Goal: Task Accomplishment & Management: Use online tool/utility

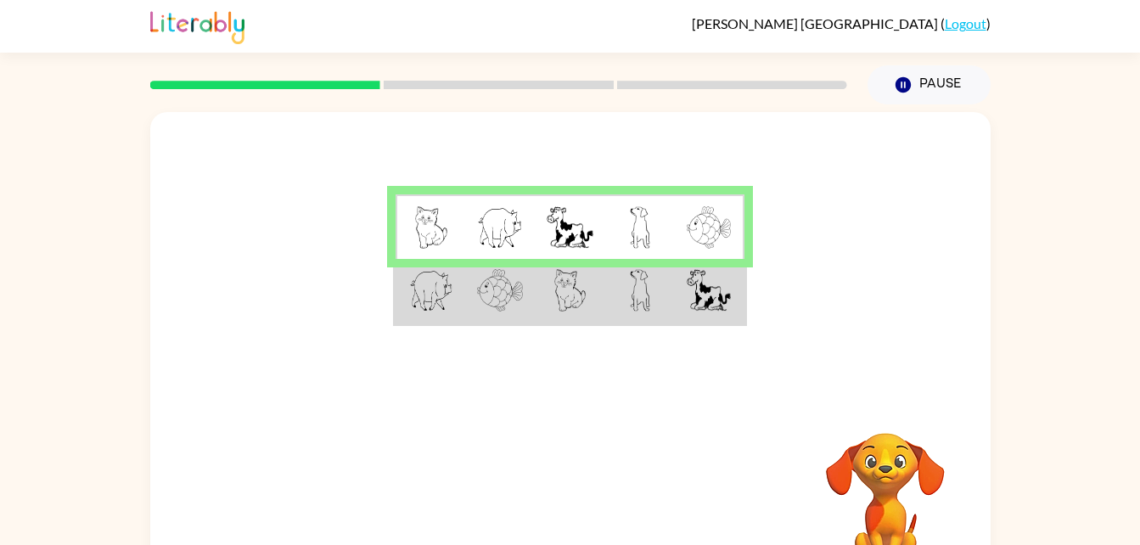
click at [466, 289] on td at bounding box center [500, 291] width 70 height 65
click at [465, 295] on td at bounding box center [500, 291] width 70 height 65
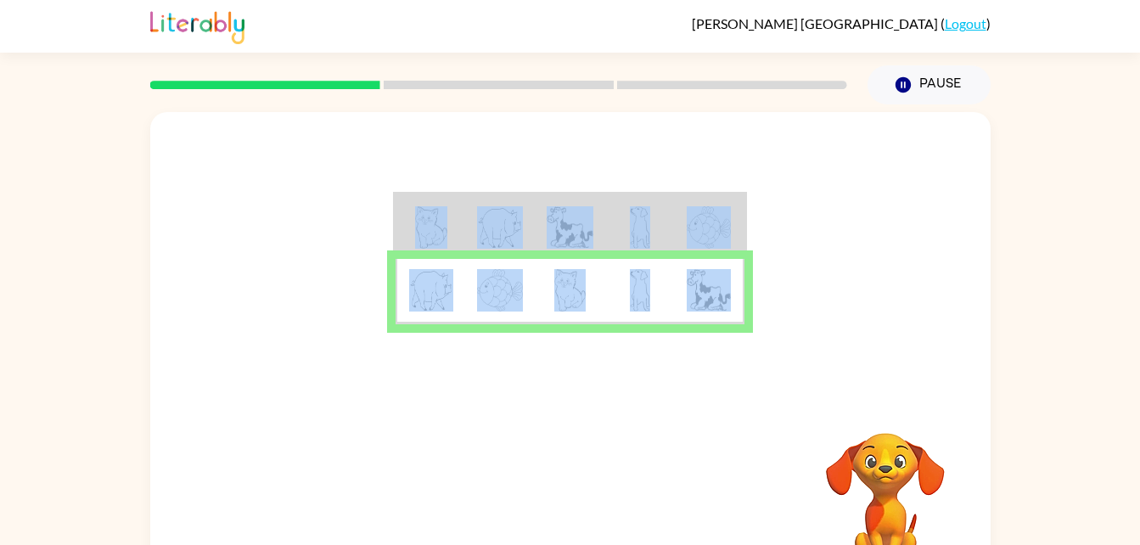
click at [465, 295] on td at bounding box center [500, 291] width 70 height 65
drag, startPoint x: 465, startPoint y: 295, endPoint x: 473, endPoint y: 300, distance: 8.7
click at [473, 300] on td at bounding box center [500, 291] width 70 height 65
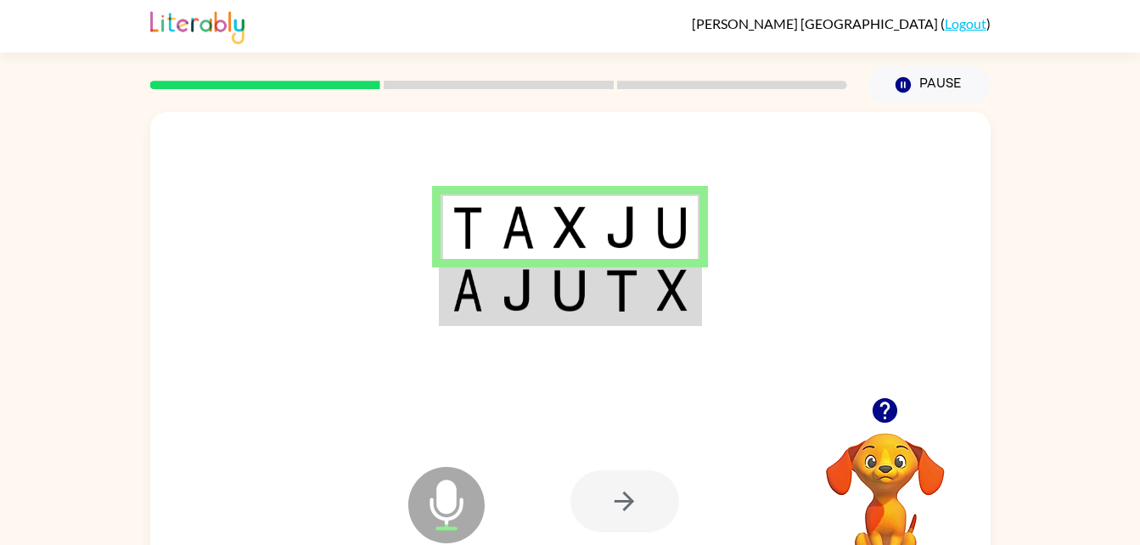
click at [503, 297] on img at bounding box center [518, 290] width 32 height 42
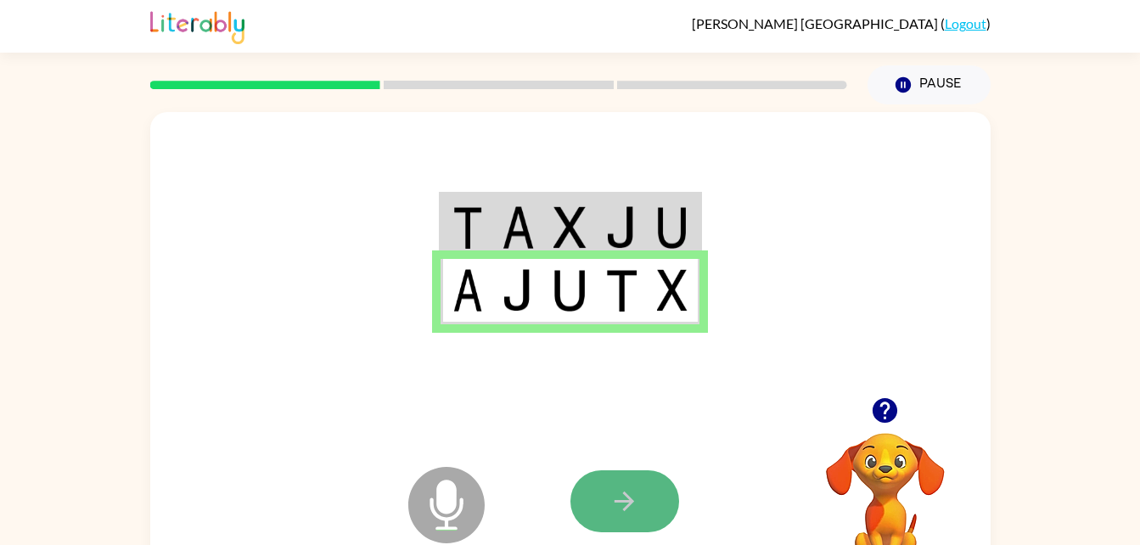
click at [618, 491] on icon "button" at bounding box center [624, 501] width 30 height 30
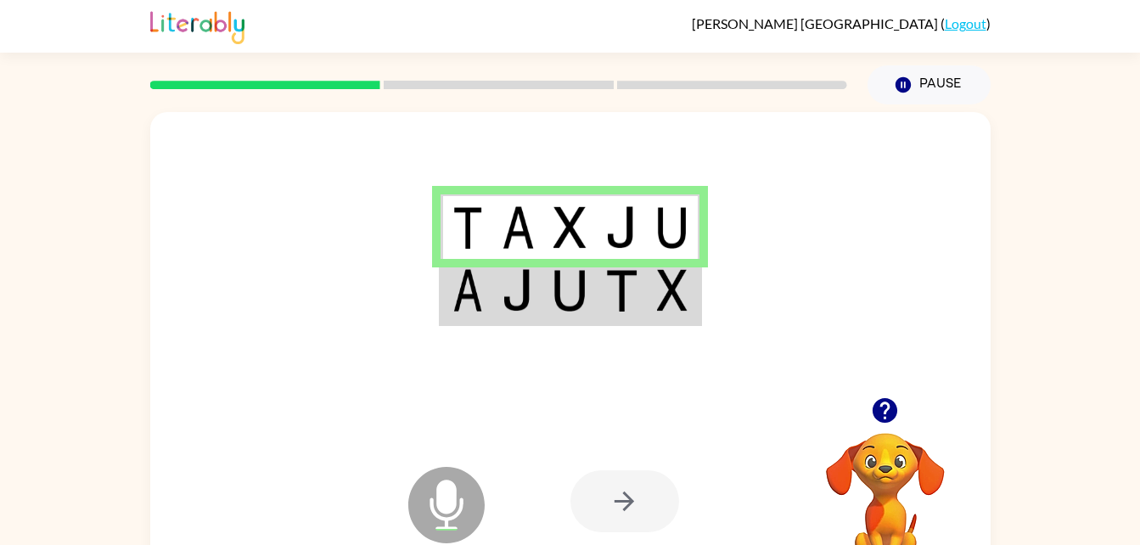
click at [491, 296] on td at bounding box center [466, 291] width 52 height 65
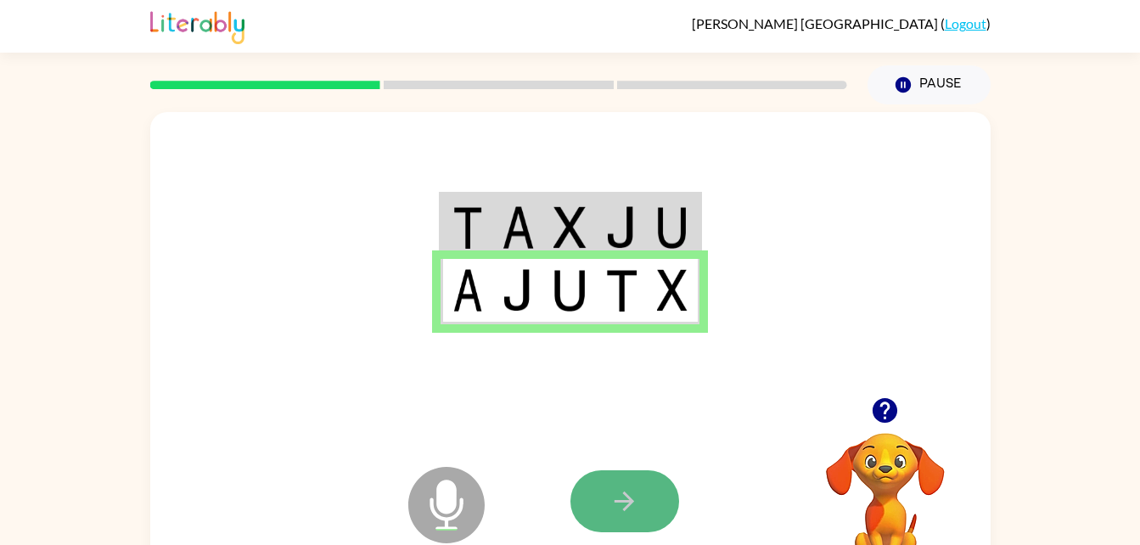
click at [634, 475] on button "button" at bounding box center [624, 501] width 109 height 62
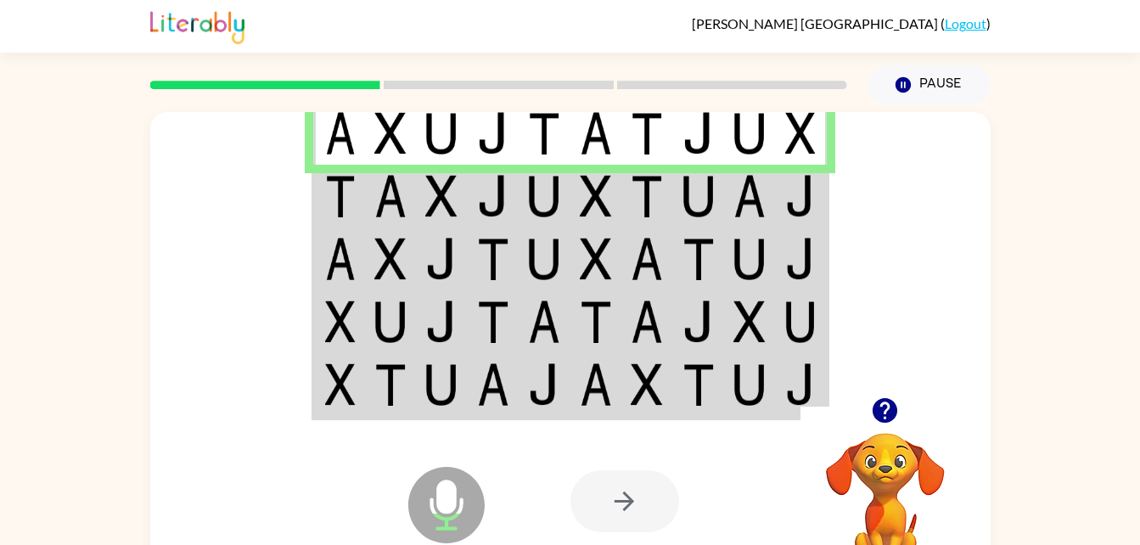
click at [525, 209] on td at bounding box center [545, 196] width 52 height 63
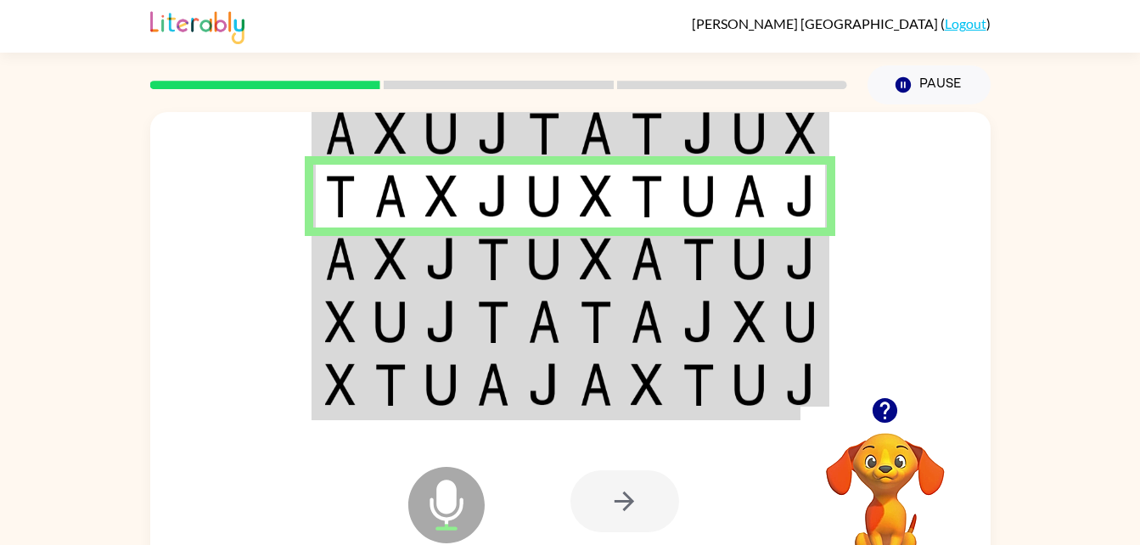
click at [326, 261] on img at bounding box center [340, 259] width 31 height 42
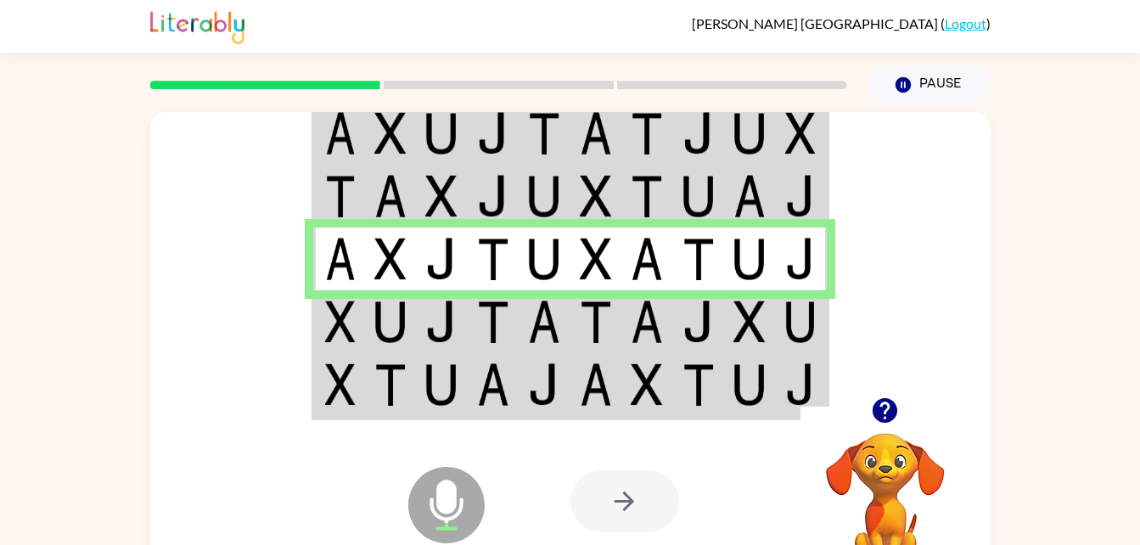
click at [367, 311] on td at bounding box center [391, 321] width 52 height 63
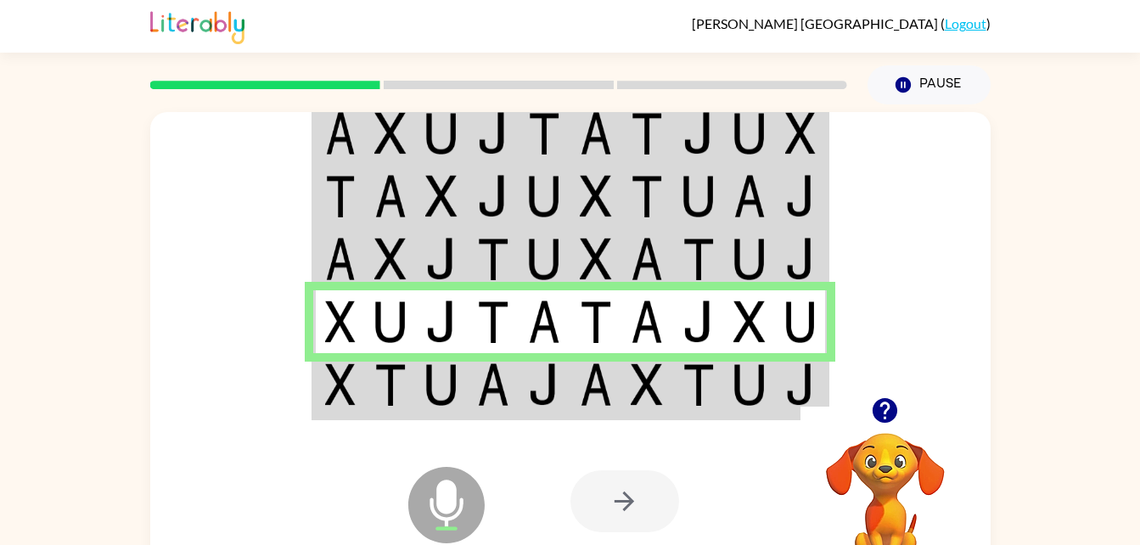
click at [509, 367] on td at bounding box center [494, 385] width 52 height 65
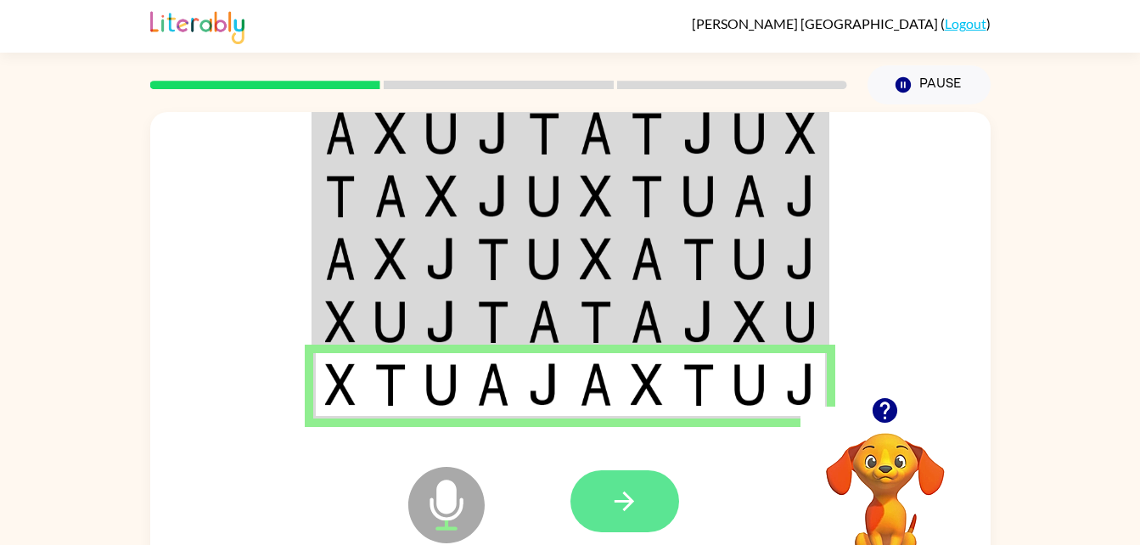
click at [598, 505] on button "button" at bounding box center [624, 501] width 109 height 62
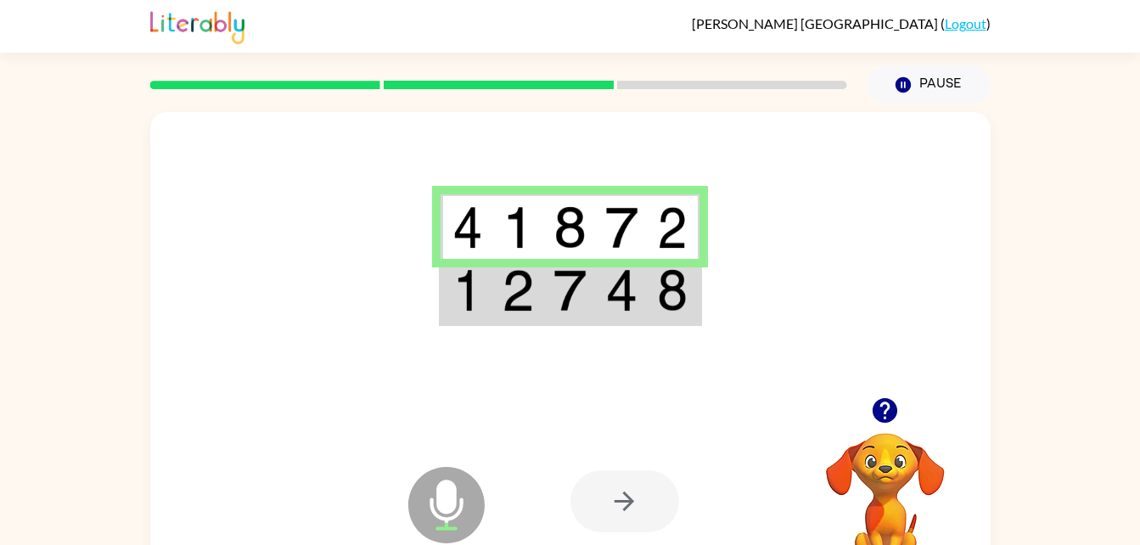
click at [527, 298] on img at bounding box center [518, 290] width 32 height 42
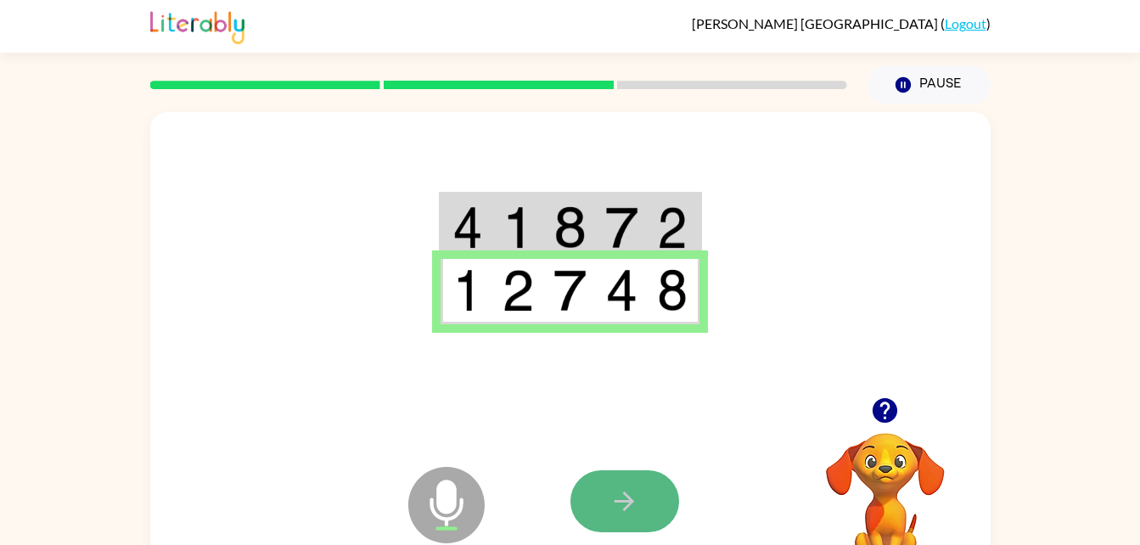
click at [635, 505] on icon "button" at bounding box center [624, 501] width 30 height 30
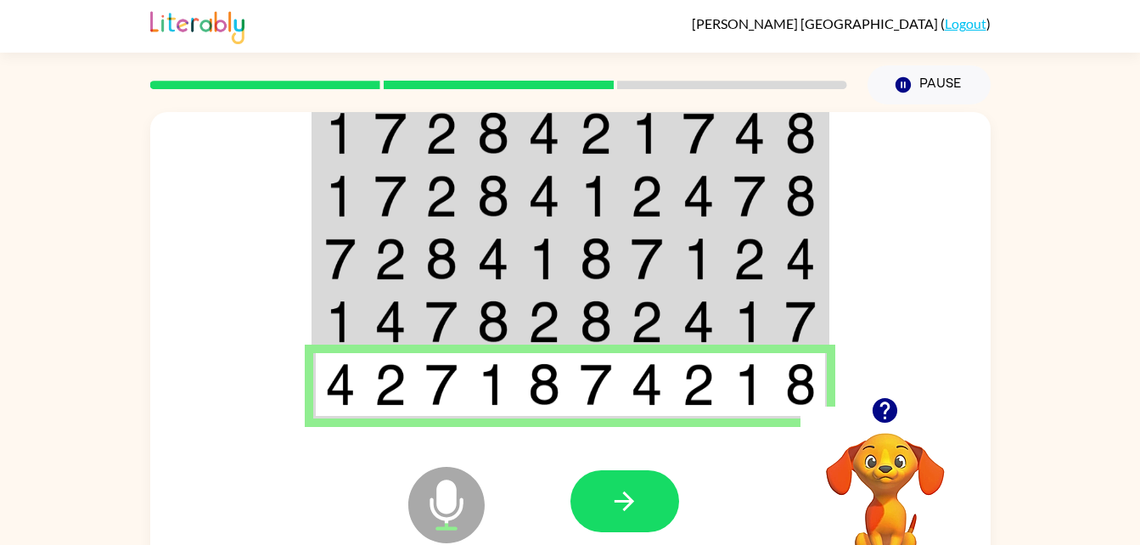
click at [647, 461] on div at bounding box center [695, 501] width 250 height 191
click at [653, 488] on button "button" at bounding box center [624, 501] width 109 height 62
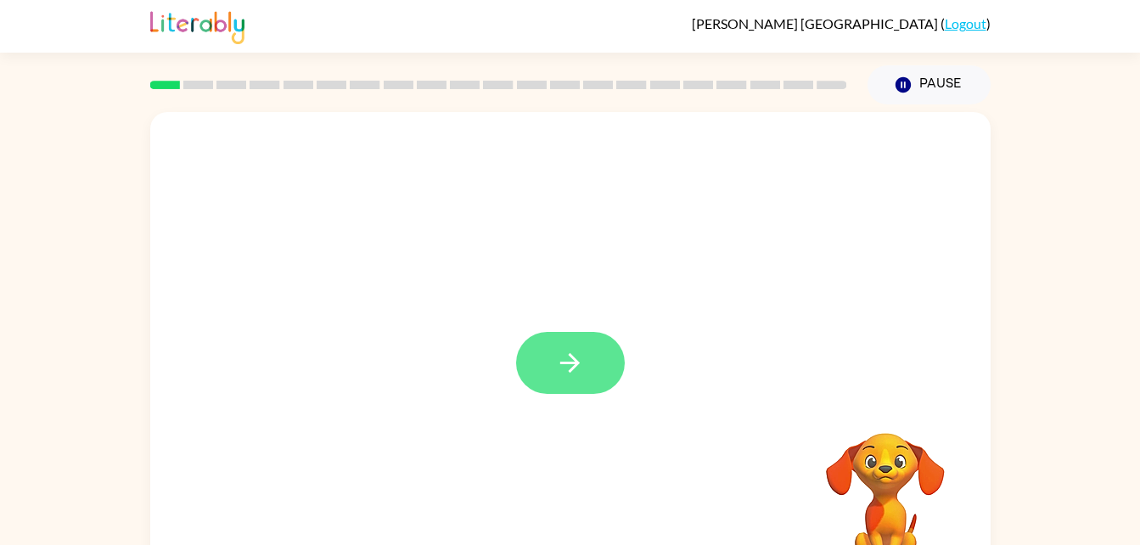
click at [615, 366] on button "button" at bounding box center [570, 363] width 109 height 62
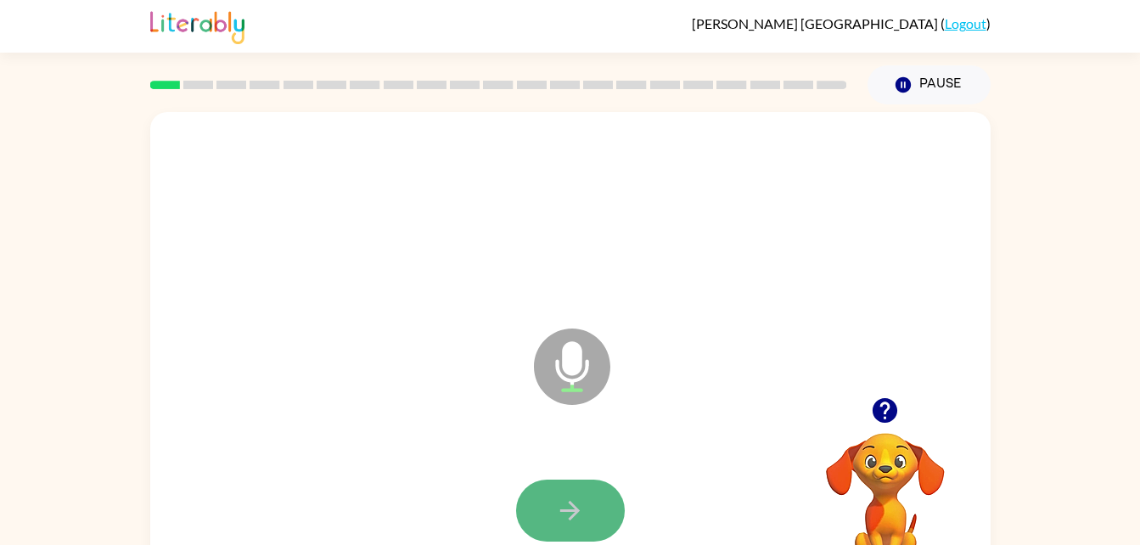
click at [589, 517] on button "button" at bounding box center [570, 510] width 109 height 62
click at [584, 514] on icon "button" at bounding box center [570, 511] width 30 height 30
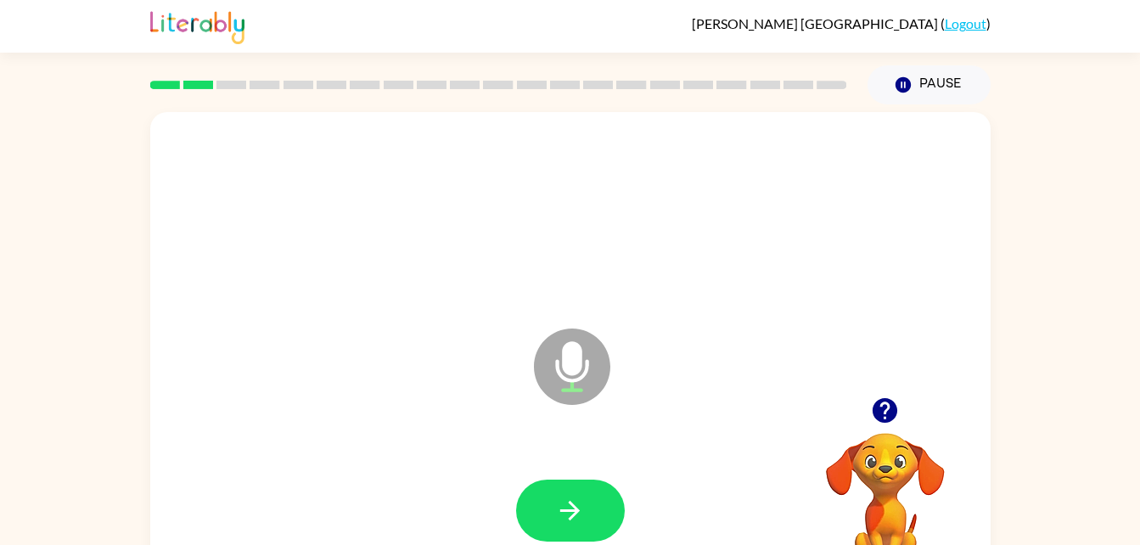
click at [584, 514] on icon "button" at bounding box center [570, 511] width 30 height 30
click at [584, 509] on icon "button" at bounding box center [570, 511] width 30 height 30
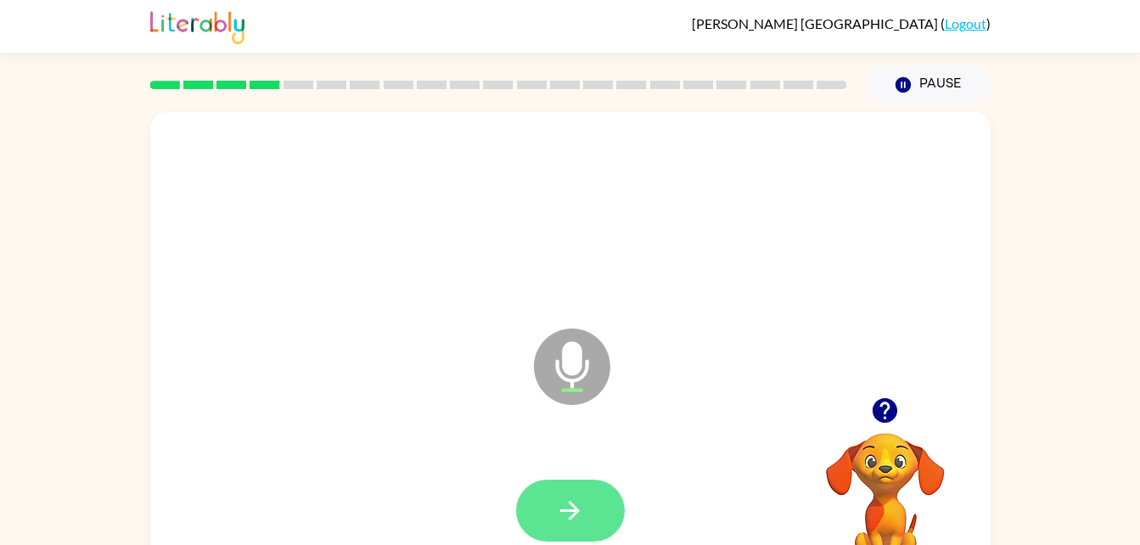
click at [584, 509] on icon "button" at bounding box center [570, 511] width 30 height 30
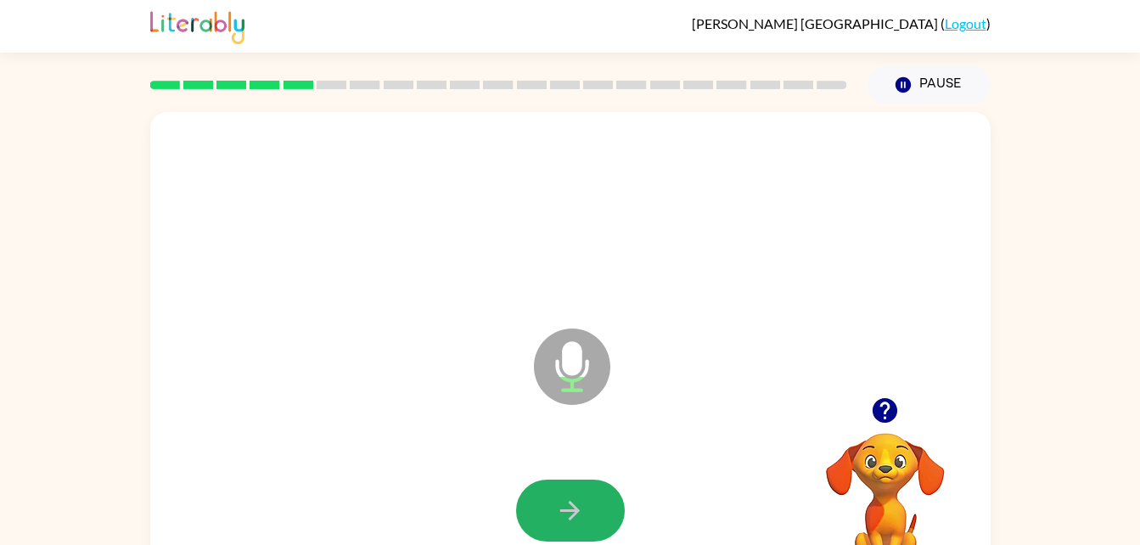
click at [584, 509] on icon "button" at bounding box center [570, 511] width 30 height 30
click at [600, 490] on button "button" at bounding box center [570, 510] width 109 height 62
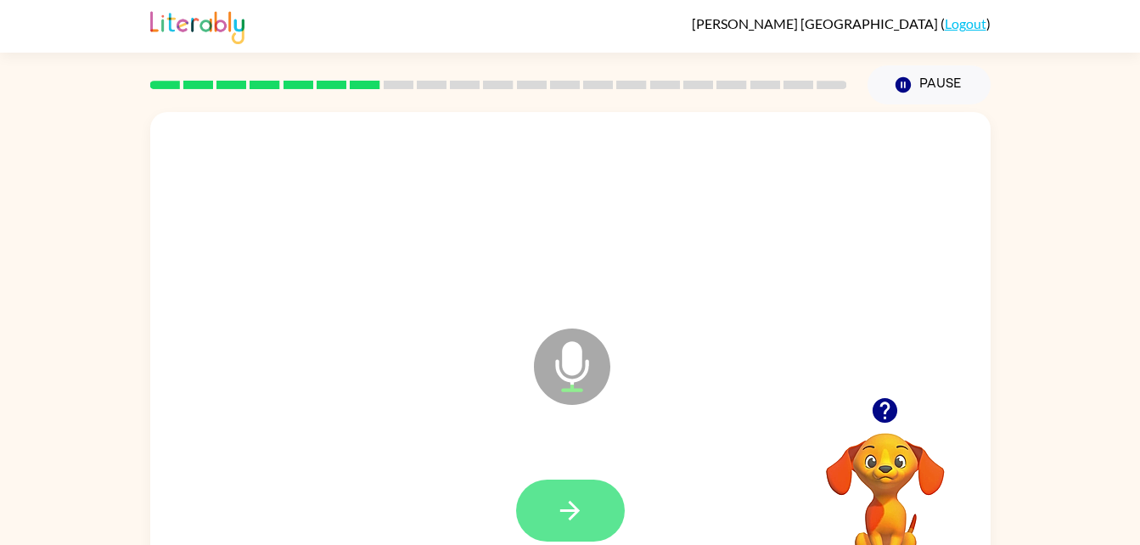
click at [615, 508] on button "button" at bounding box center [570, 510] width 109 height 62
click at [609, 507] on button "button" at bounding box center [570, 510] width 109 height 62
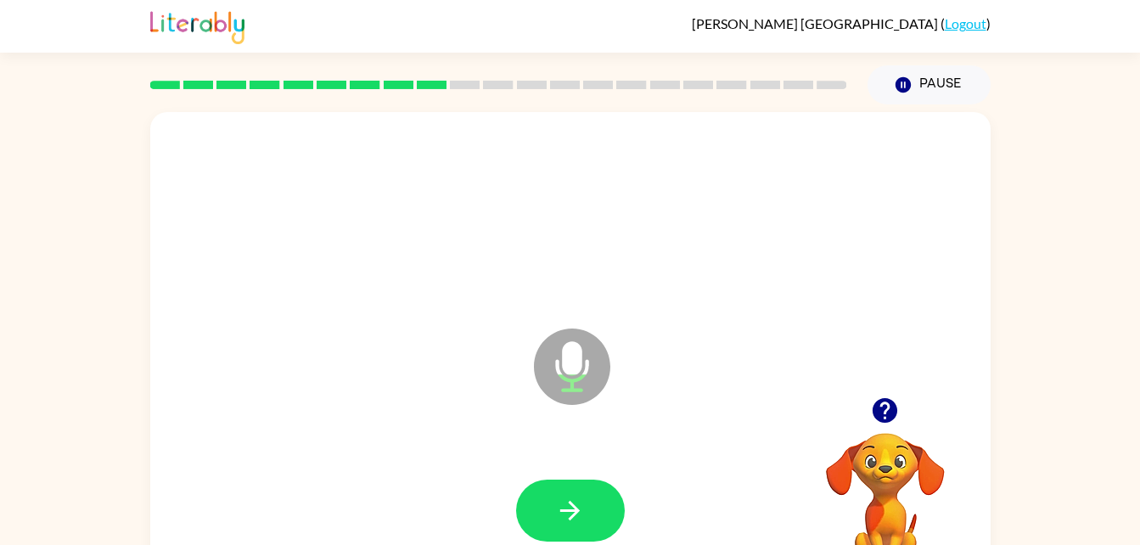
drag, startPoint x: 609, startPoint y: 507, endPoint x: 622, endPoint y: 528, distance: 24.0
click at [622, 528] on div at bounding box center [570, 510] width 109 height 62
click at [594, 496] on button "button" at bounding box center [570, 510] width 109 height 62
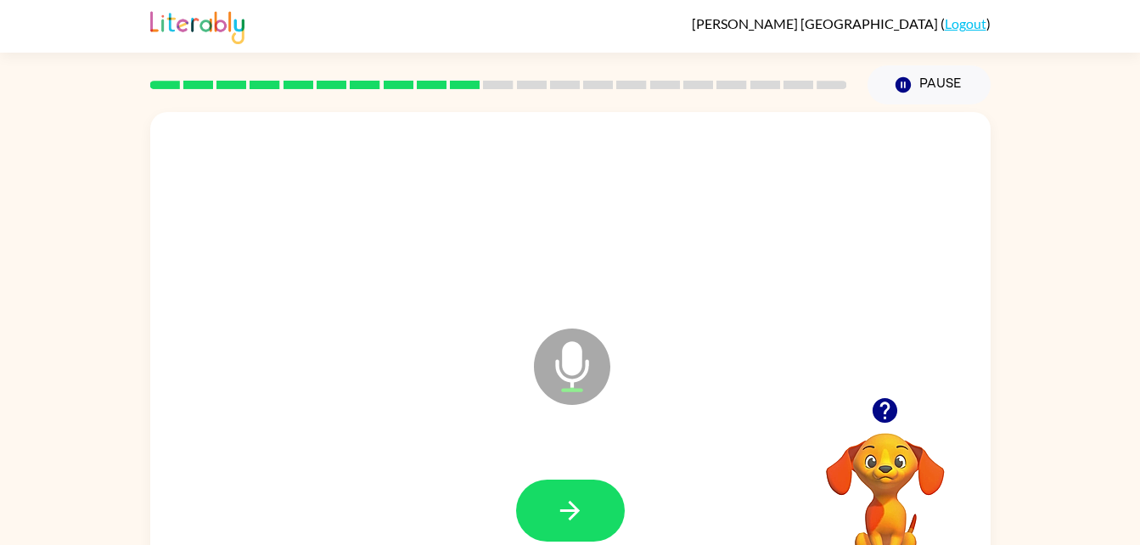
click at [594, 496] on button "button" at bounding box center [570, 510] width 109 height 62
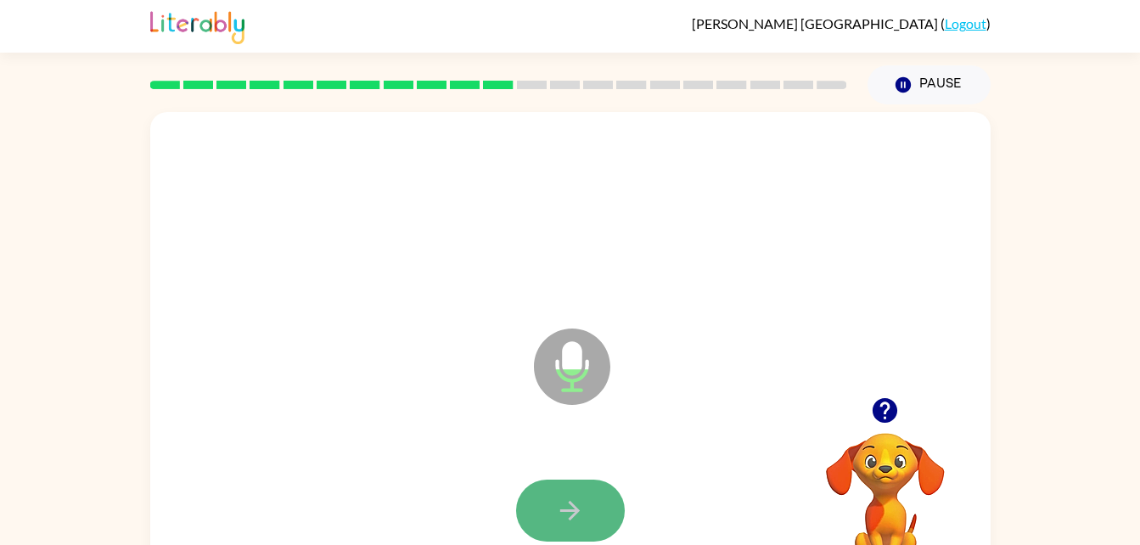
click at [593, 484] on button "button" at bounding box center [570, 510] width 109 height 62
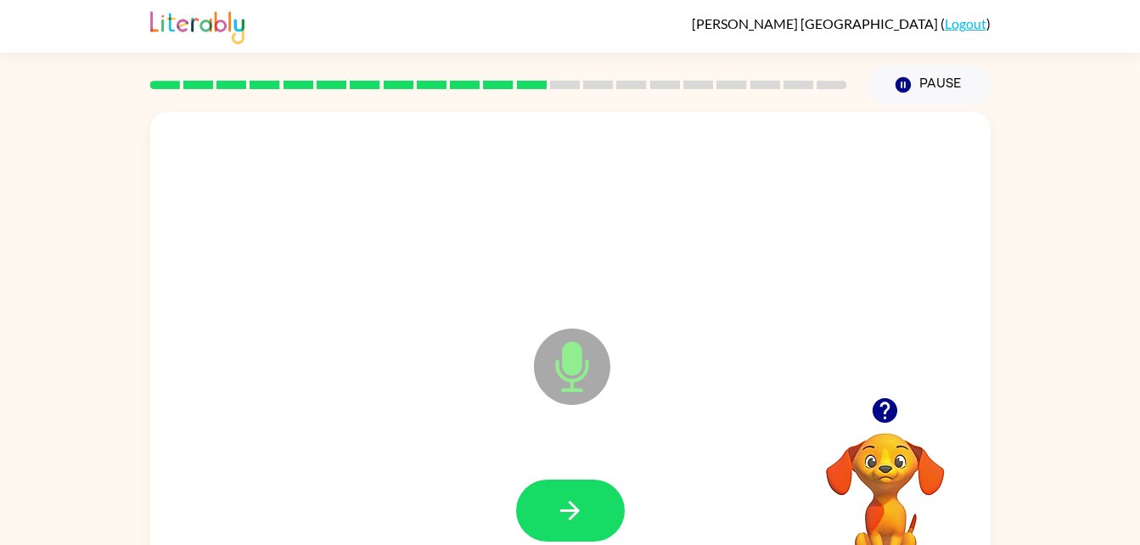
drag, startPoint x: 593, startPoint y: 484, endPoint x: 570, endPoint y: 519, distance: 42.4
click at [570, 519] on icon "button" at bounding box center [570, 511] width 20 height 20
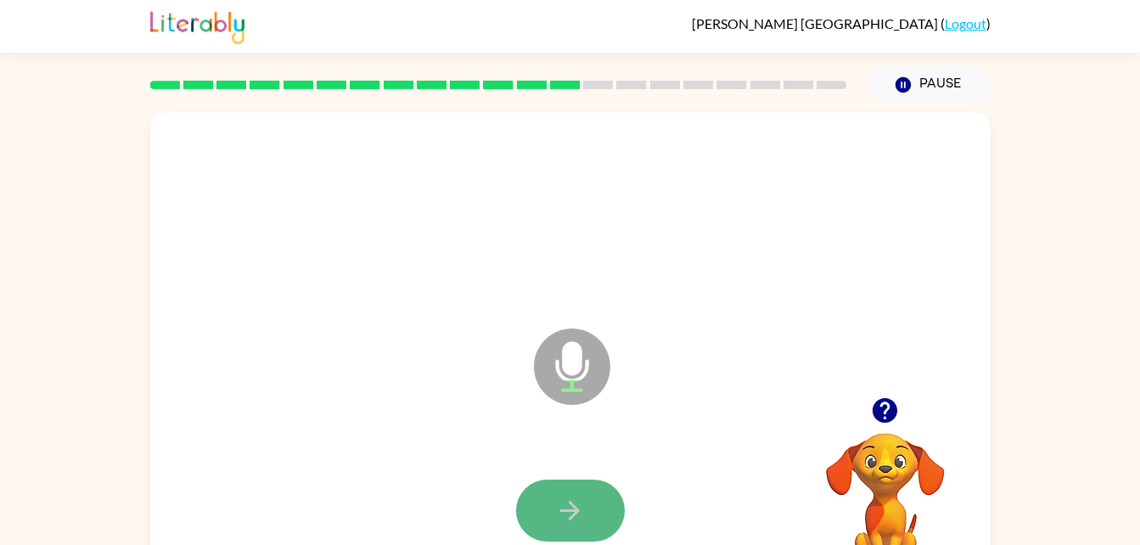
click at [567, 516] on icon "button" at bounding box center [570, 511] width 30 height 30
click at [567, 513] on icon "button" at bounding box center [570, 511] width 30 height 30
click at [565, 511] on icon "button" at bounding box center [570, 511] width 30 height 30
click at [566, 511] on icon "button" at bounding box center [570, 511] width 20 height 20
click at [575, 519] on icon "button" at bounding box center [570, 511] width 30 height 30
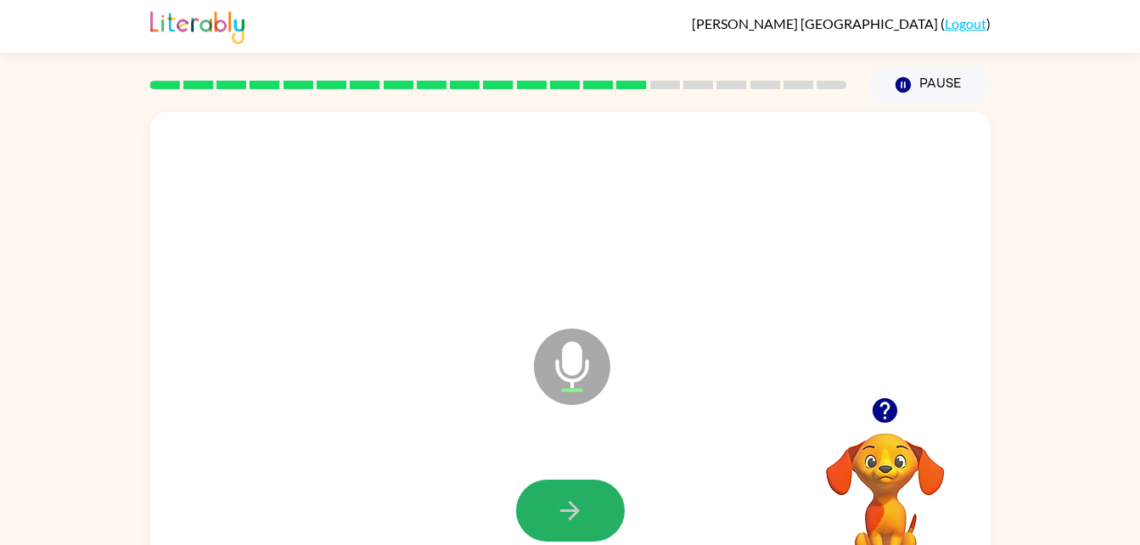
click at [575, 519] on icon "button" at bounding box center [570, 511] width 30 height 30
click at [575, 512] on icon "button" at bounding box center [570, 511] width 20 height 20
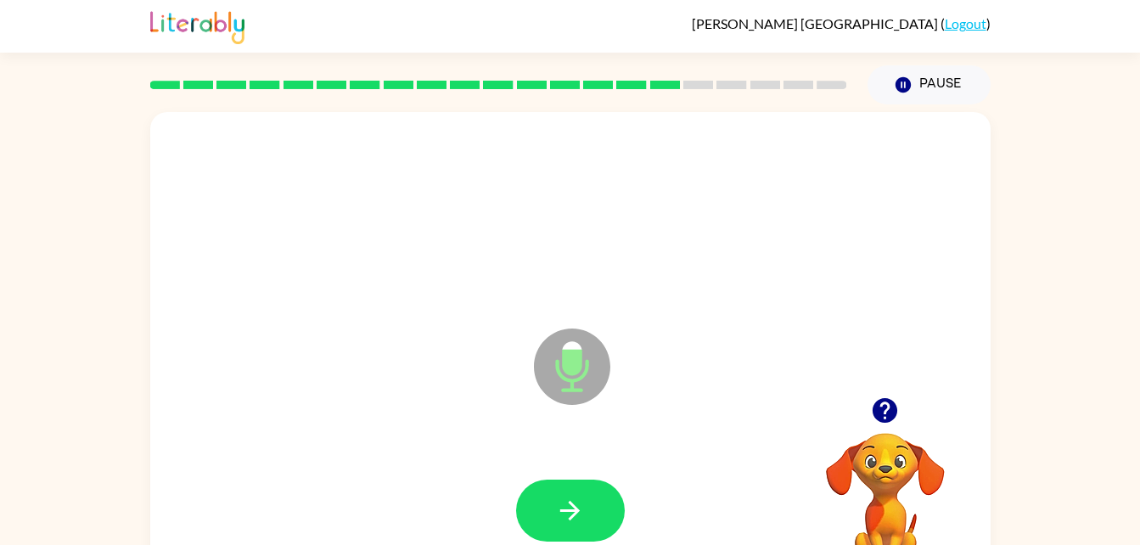
click at [575, 512] on icon "button" at bounding box center [570, 511] width 20 height 20
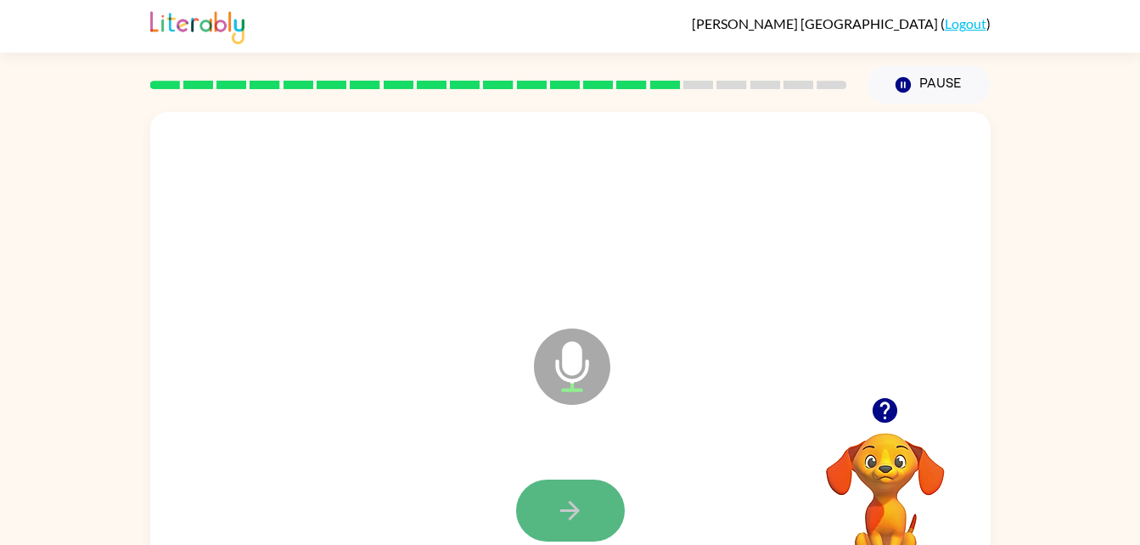
click at [571, 507] on icon "button" at bounding box center [570, 511] width 30 height 30
drag, startPoint x: 571, startPoint y: 507, endPoint x: 551, endPoint y: 460, distance: 50.9
click at [551, 460] on div at bounding box center [570, 510] width 806 height 139
click at [587, 499] on button "button" at bounding box center [570, 510] width 109 height 62
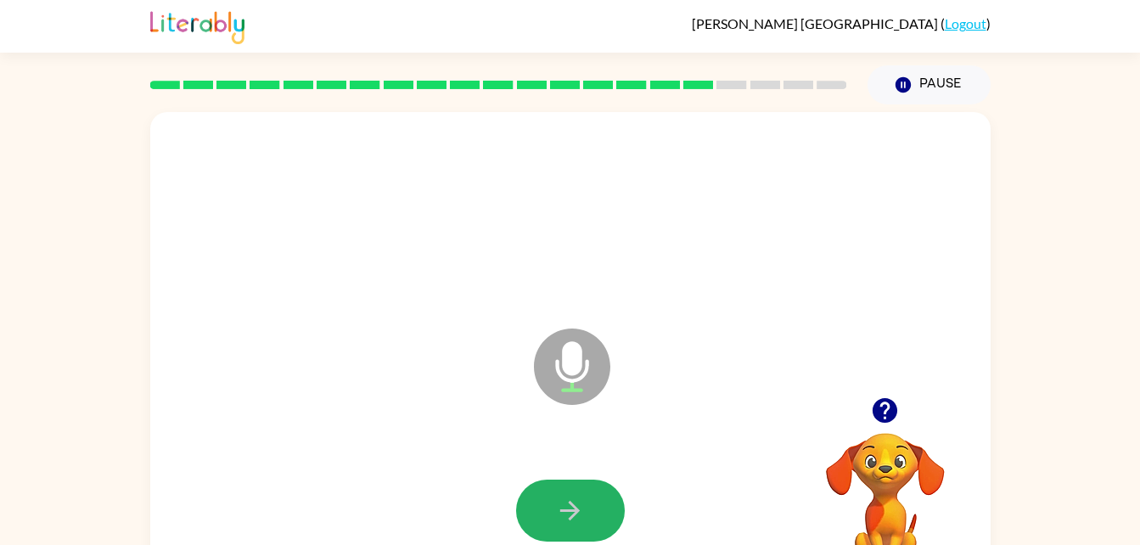
click at [587, 499] on button "button" at bounding box center [570, 510] width 109 height 62
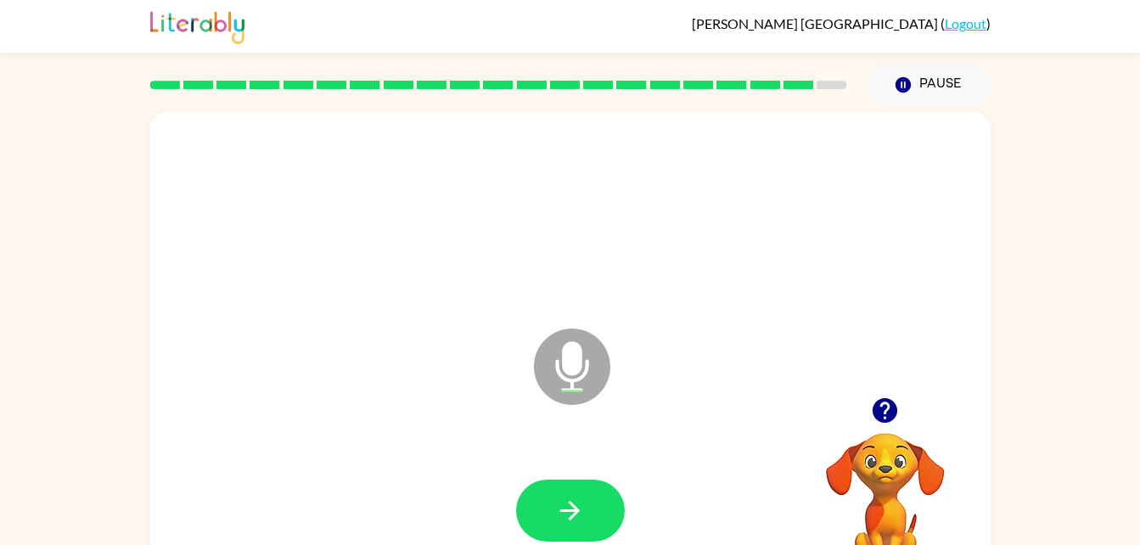
click at [587, 499] on button "button" at bounding box center [570, 510] width 109 height 62
click at [594, 522] on button "button" at bounding box center [570, 510] width 109 height 62
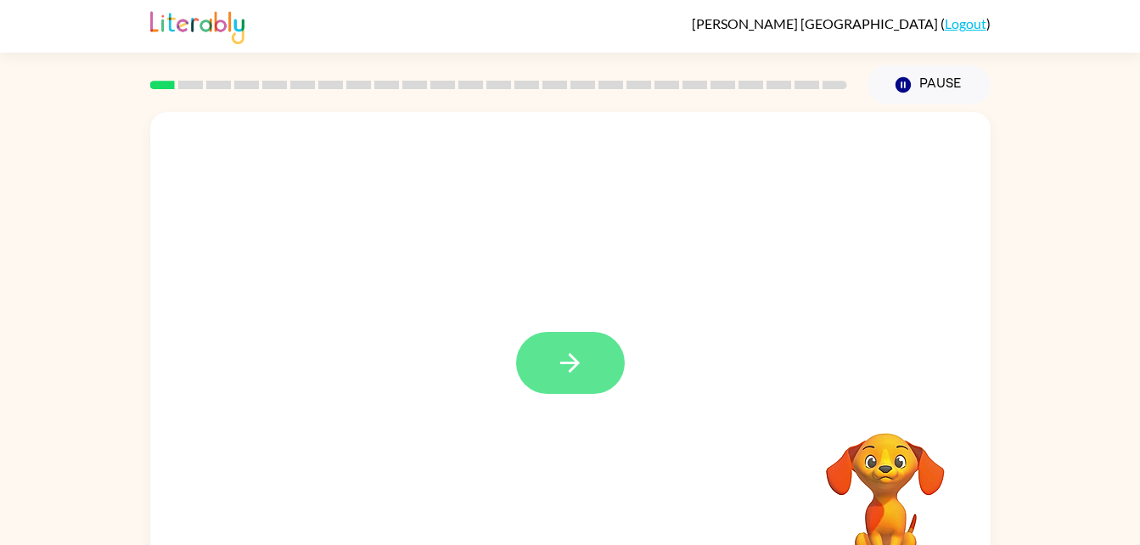
click at [563, 355] on icon "button" at bounding box center [570, 363] width 30 height 30
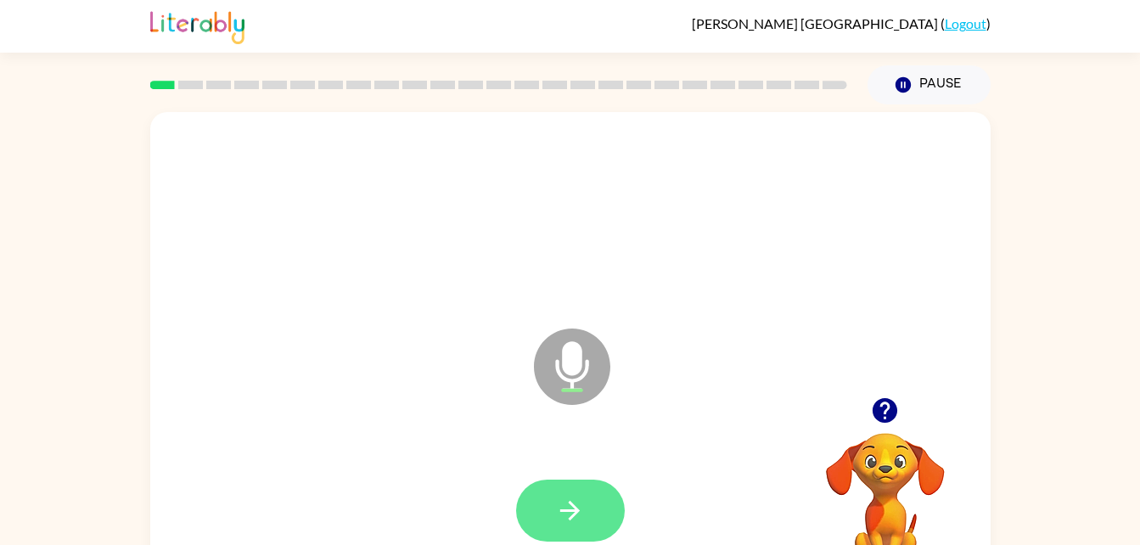
click at [580, 519] on icon "button" at bounding box center [570, 511] width 30 height 30
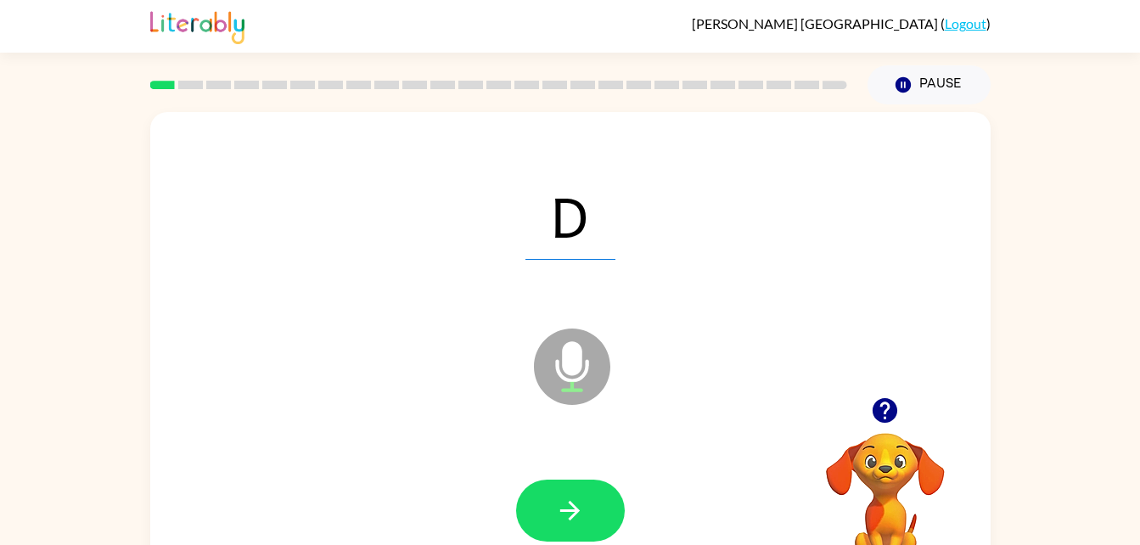
click at [580, 519] on icon "button" at bounding box center [570, 511] width 30 height 30
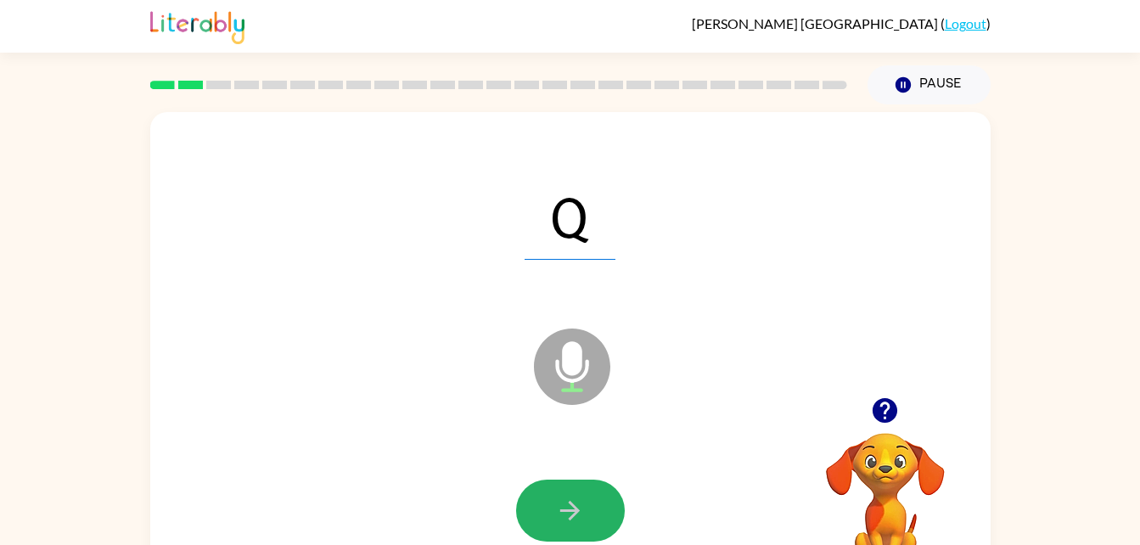
click at [580, 519] on icon "button" at bounding box center [570, 511] width 30 height 30
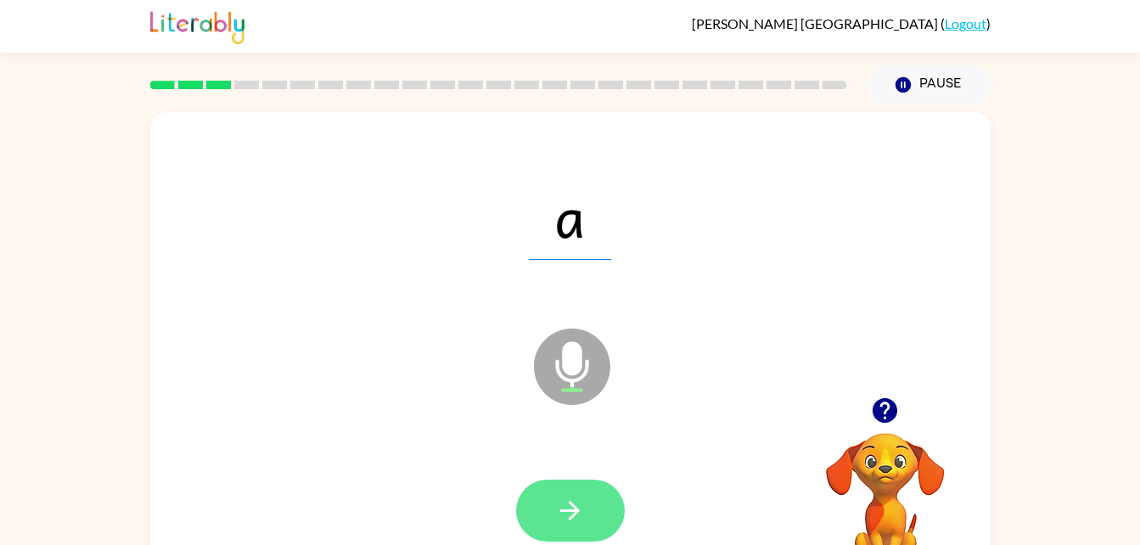
click at [580, 519] on icon "button" at bounding box center [570, 511] width 30 height 30
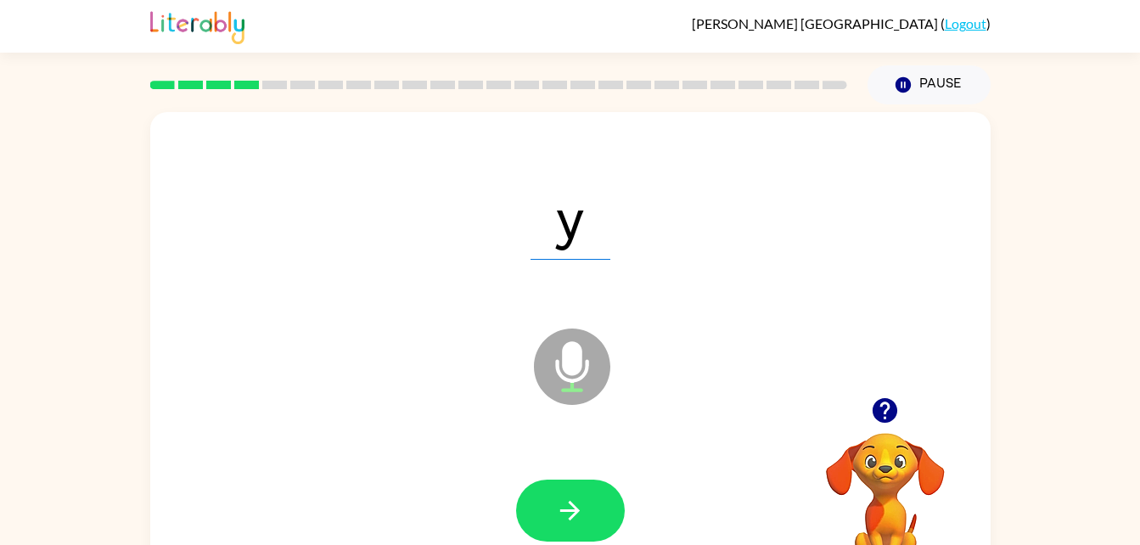
click at [580, 519] on icon "button" at bounding box center [570, 511] width 30 height 30
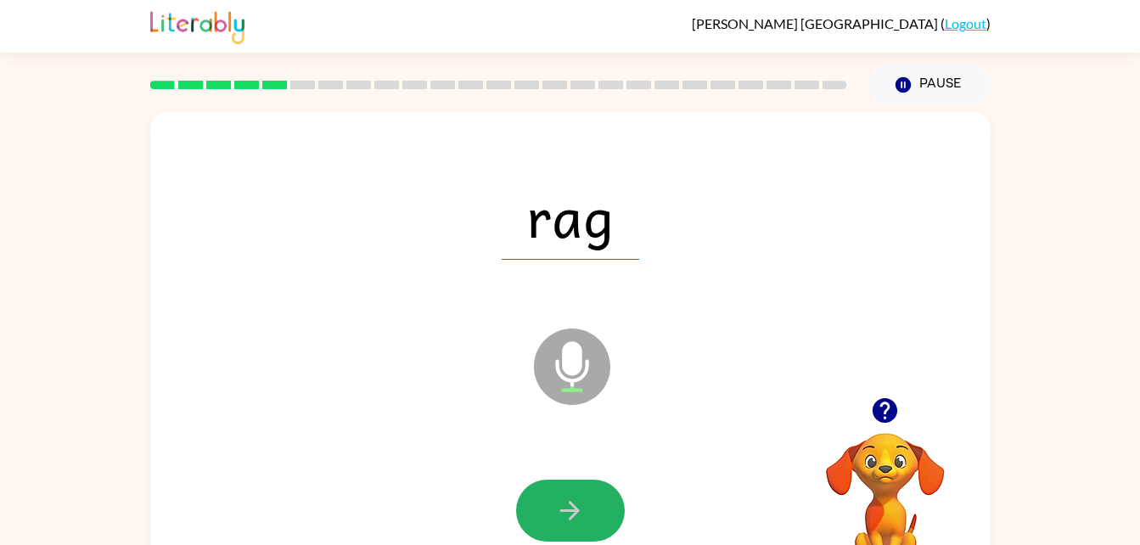
click at [580, 519] on icon "button" at bounding box center [570, 511] width 30 height 30
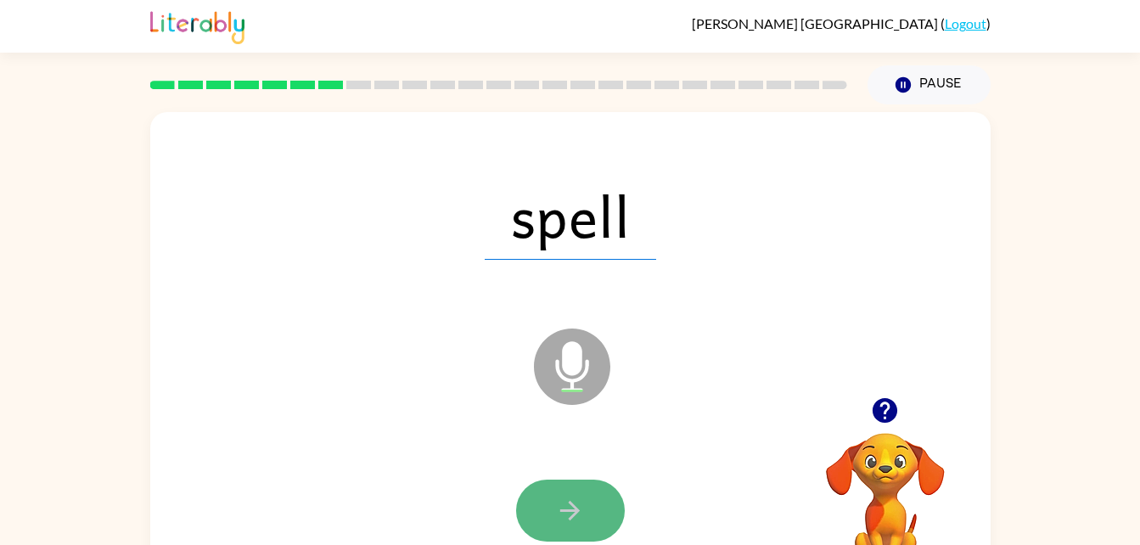
click at [571, 533] on button "button" at bounding box center [570, 510] width 109 height 62
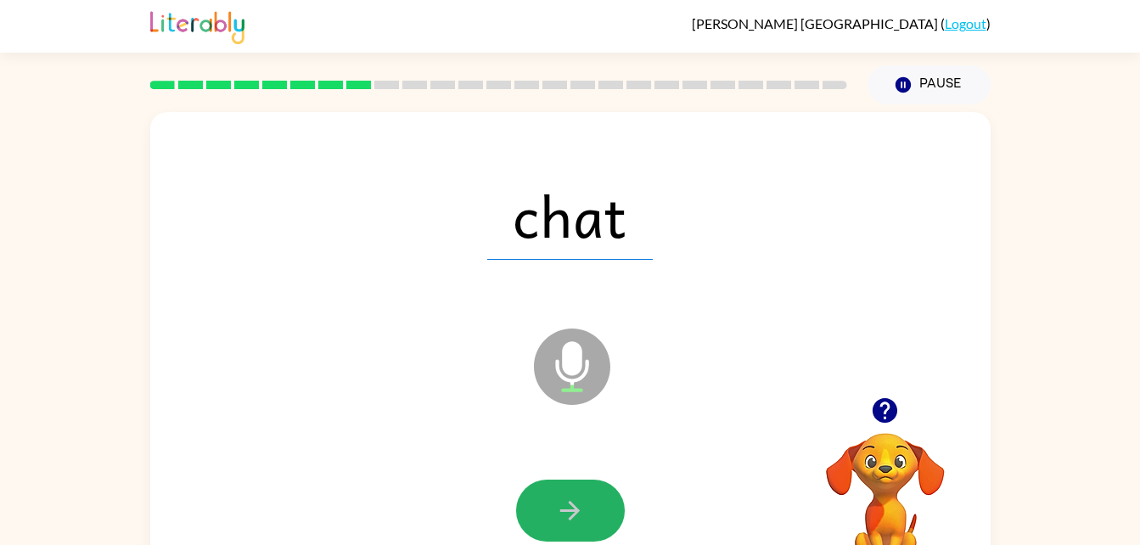
click at [571, 533] on button "button" at bounding box center [570, 510] width 109 height 62
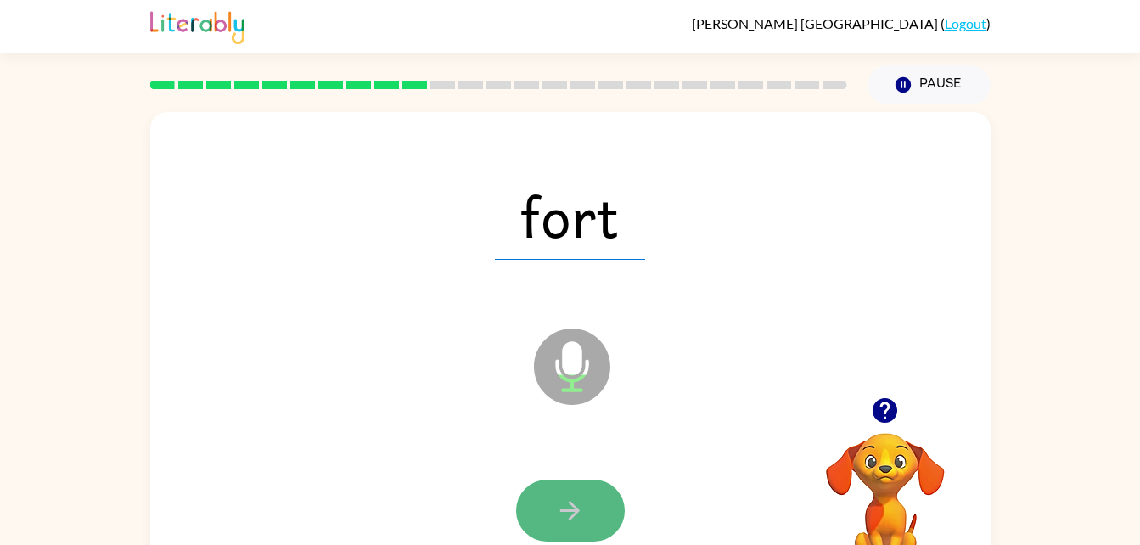
click at [576, 535] on button "button" at bounding box center [570, 510] width 109 height 62
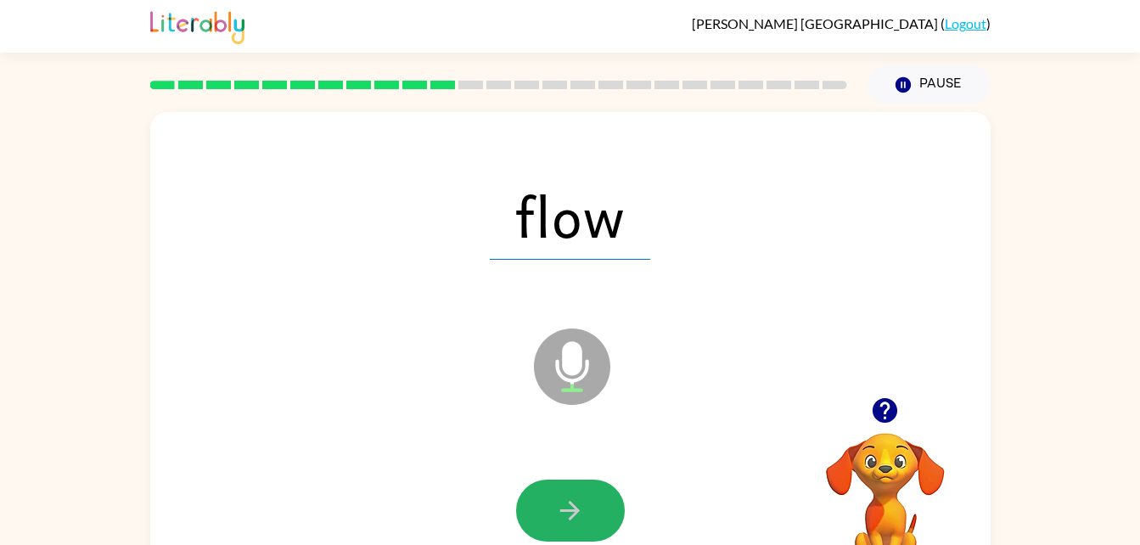
click at [576, 535] on button "button" at bounding box center [570, 510] width 109 height 62
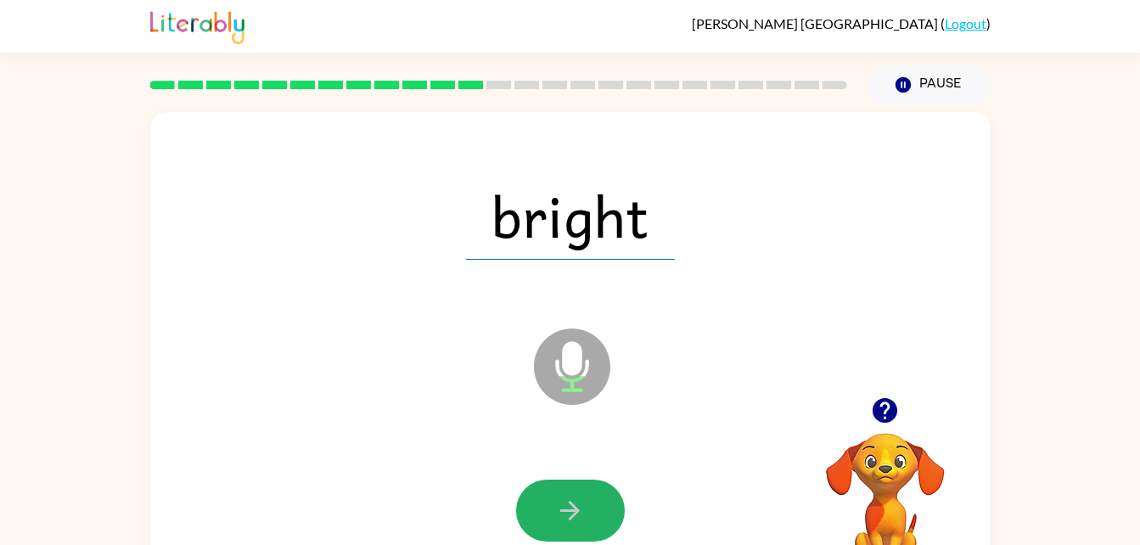
click at [576, 535] on button "button" at bounding box center [570, 510] width 109 height 62
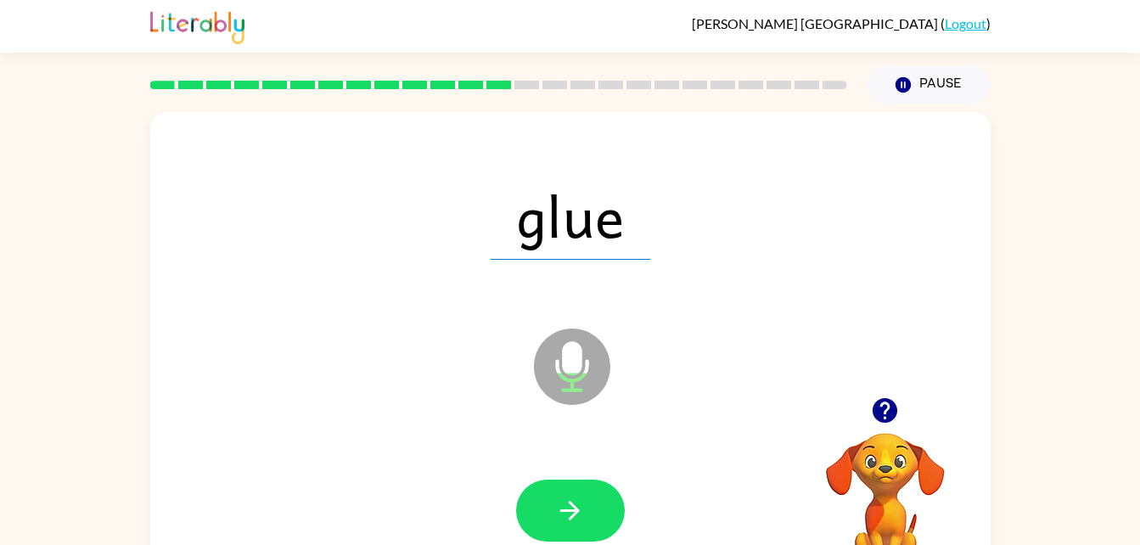
click at [576, 535] on button "button" at bounding box center [570, 510] width 109 height 62
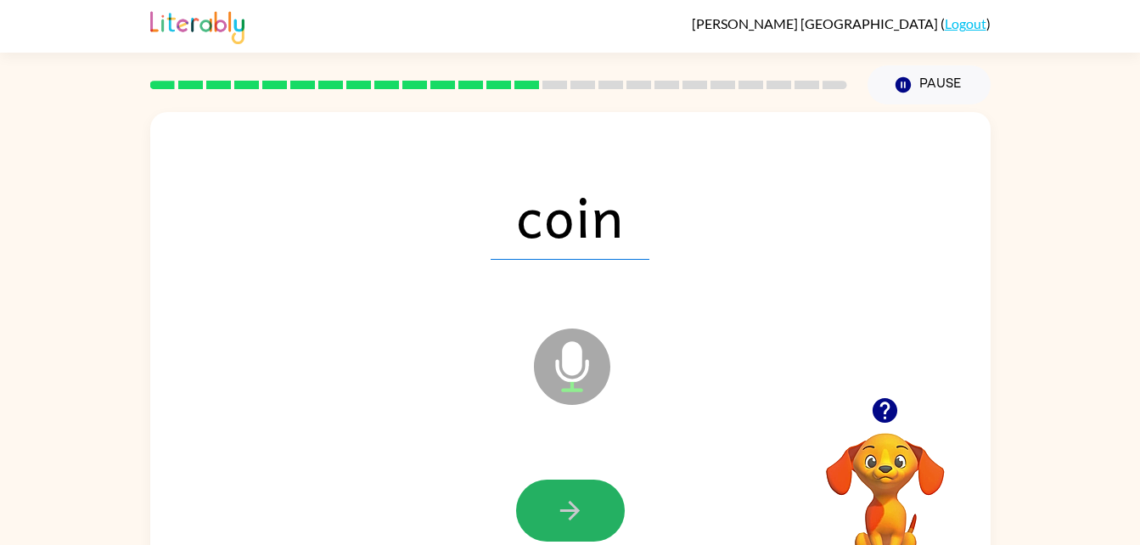
click at [576, 535] on button "button" at bounding box center [570, 510] width 109 height 62
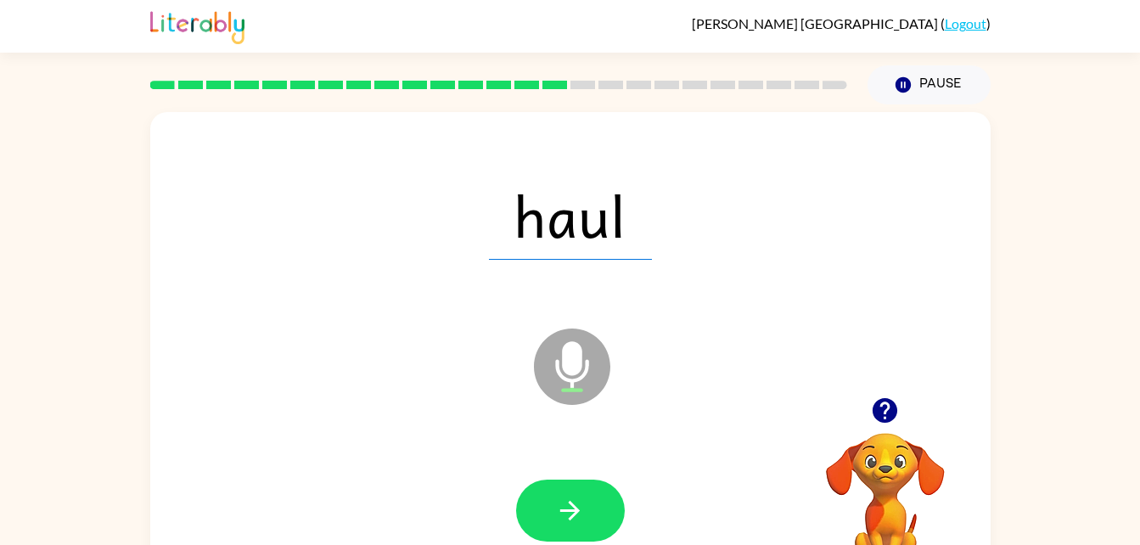
click at [576, 535] on button "button" at bounding box center [570, 510] width 109 height 62
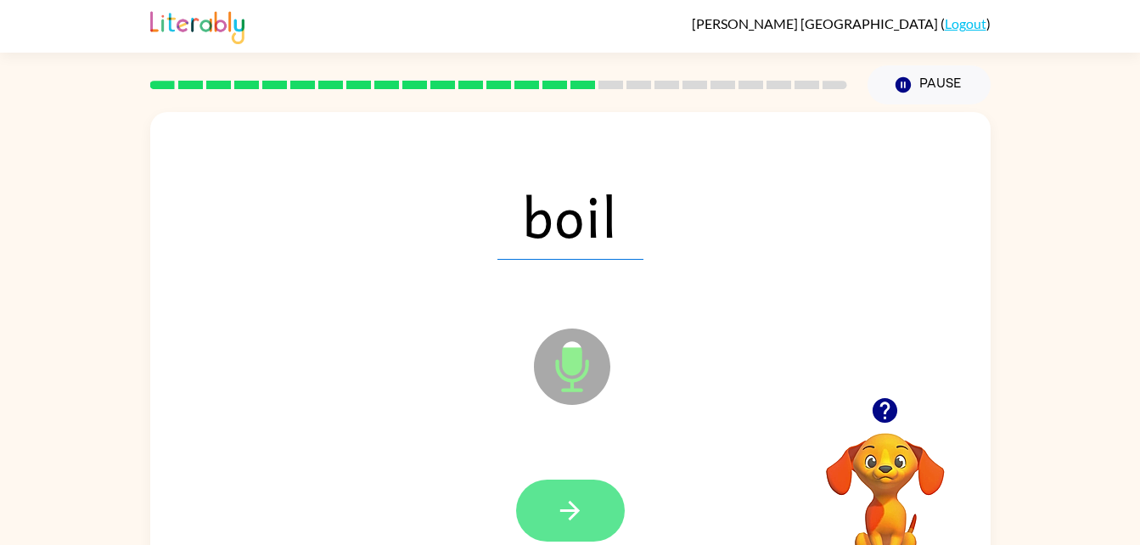
click at [576, 537] on button "button" at bounding box center [570, 510] width 109 height 62
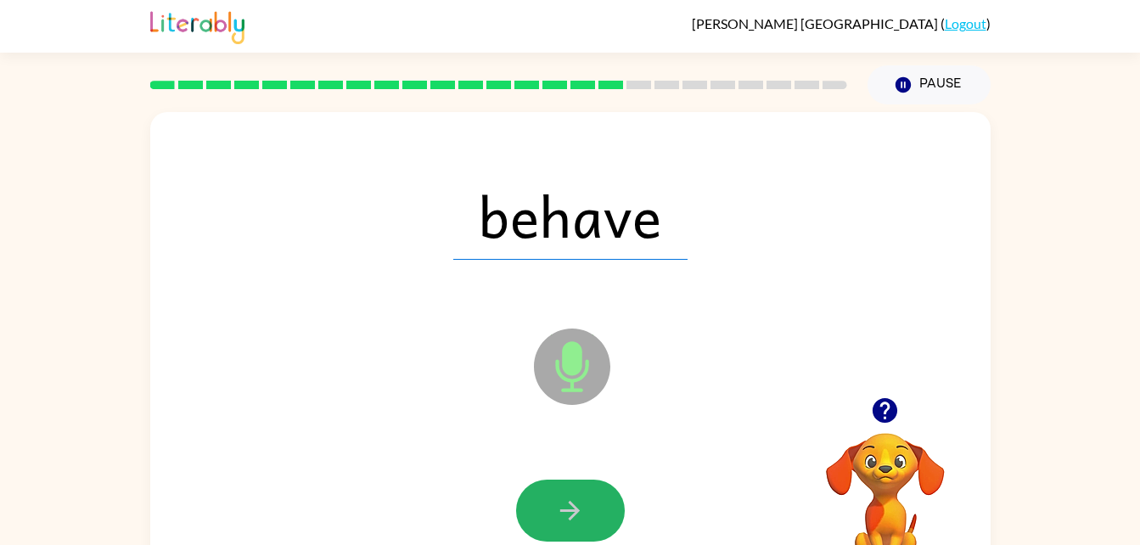
drag, startPoint x: 576, startPoint y: 537, endPoint x: 573, endPoint y: 525, distance: 12.4
click at [573, 525] on button "button" at bounding box center [570, 510] width 109 height 62
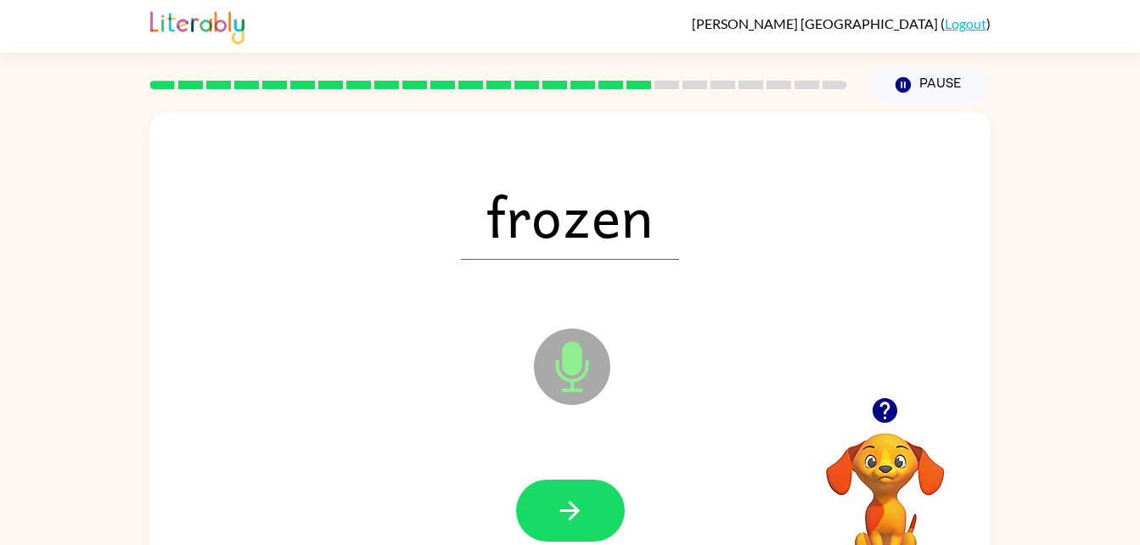
click at [573, 525] on button "button" at bounding box center [570, 510] width 109 height 62
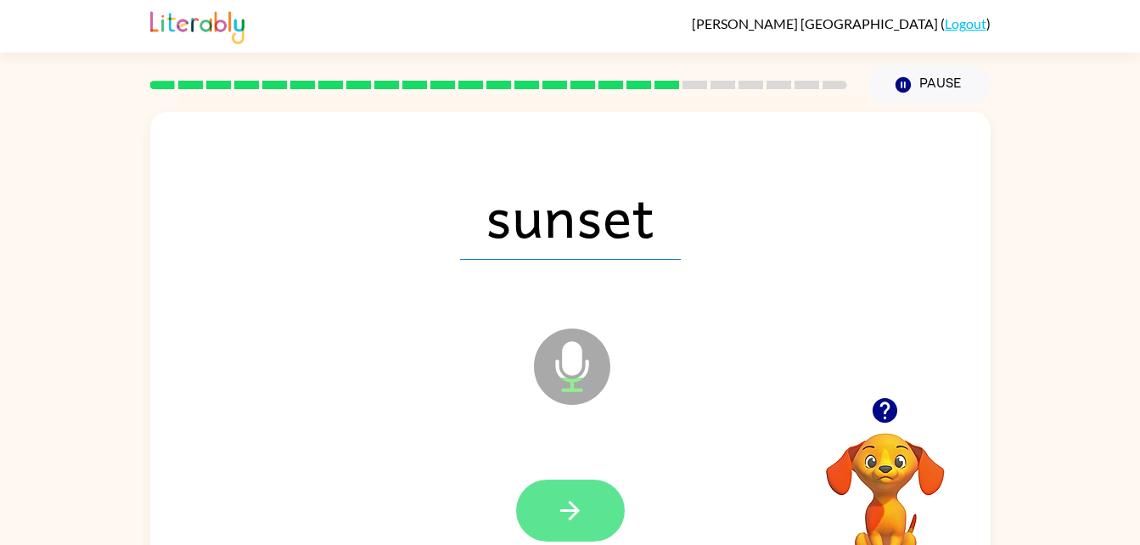
click at [568, 523] on icon "button" at bounding box center [570, 511] width 30 height 30
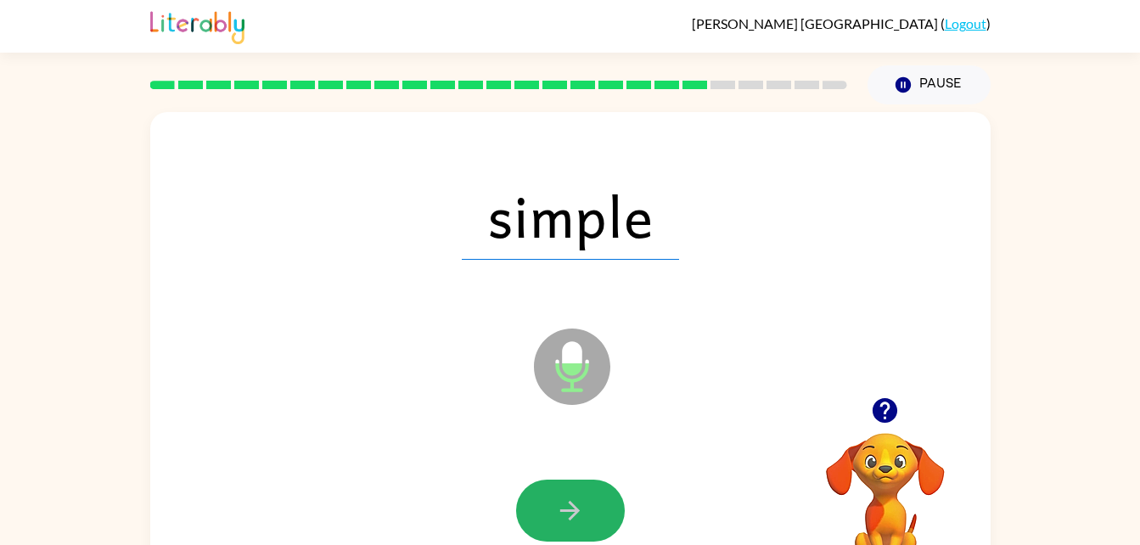
click at [568, 523] on icon "button" at bounding box center [570, 511] width 30 height 30
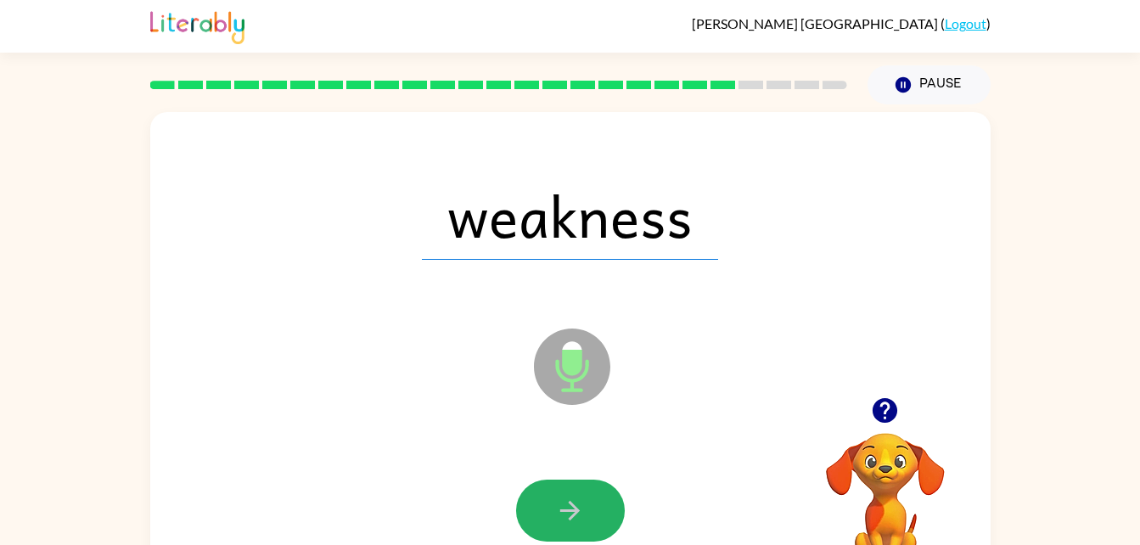
drag, startPoint x: 568, startPoint y: 523, endPoint x: 555, endPoint y: 502, distance: 24.7
click at [555, 502] on icon "button" at bounding box center [570, 511] width 30 height 30
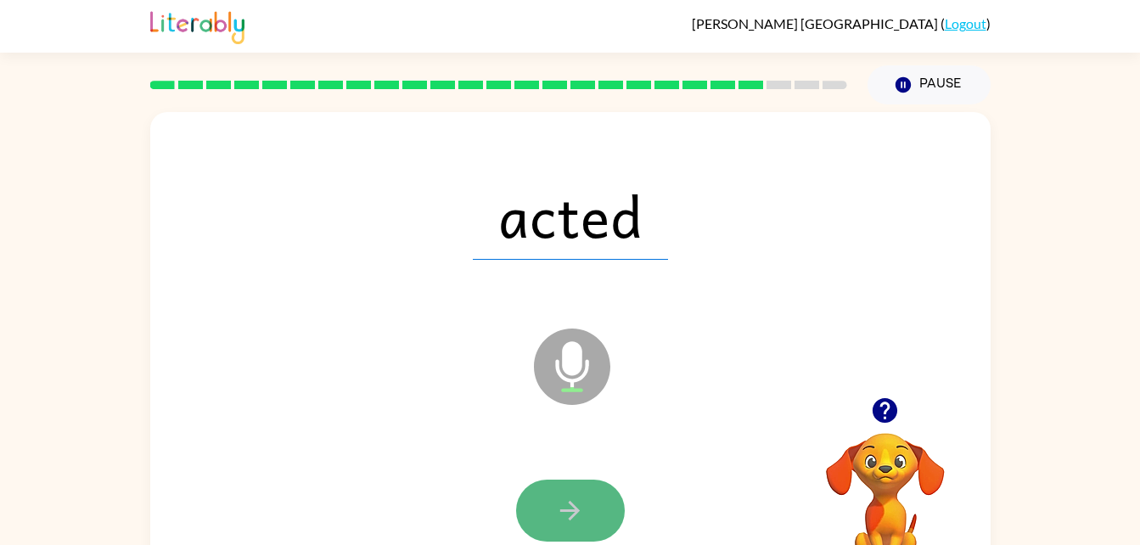
drag, startPoint x: 555, startPoint y: 502, endPoint x: 570, endPoint y: 519, distance: 23.5
click at [570, 519] on icon "button" at bounding box center [570, 511] width 20 height 20
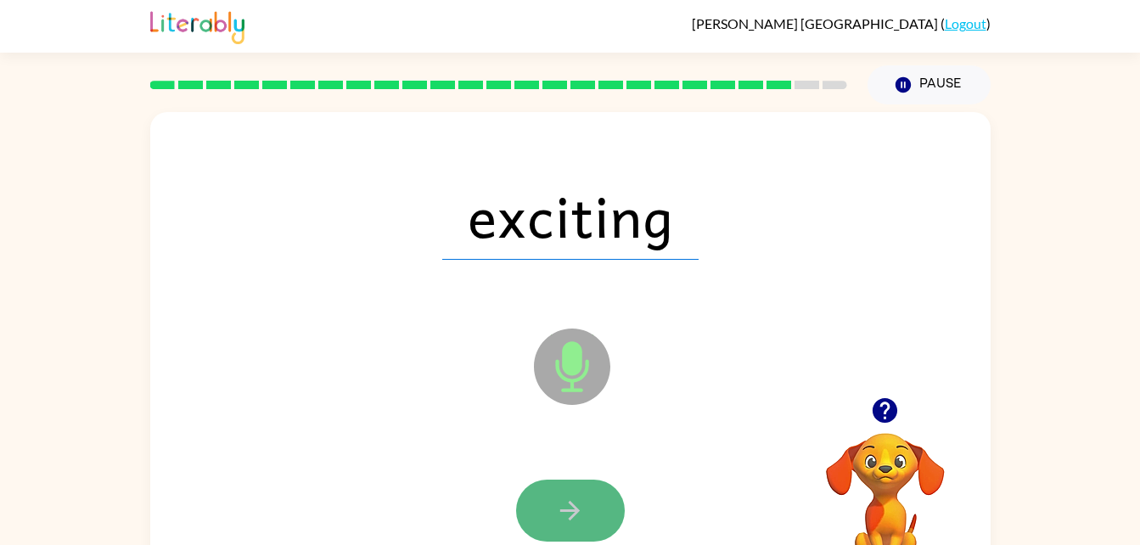
drag, startPoint x: 570, startPoint y: 519, endPoint x: 564, endPoint y: 482, distance: 37.8
click at [564, 482] on button "button" at bounding box center [570, 510] width 109 height 62
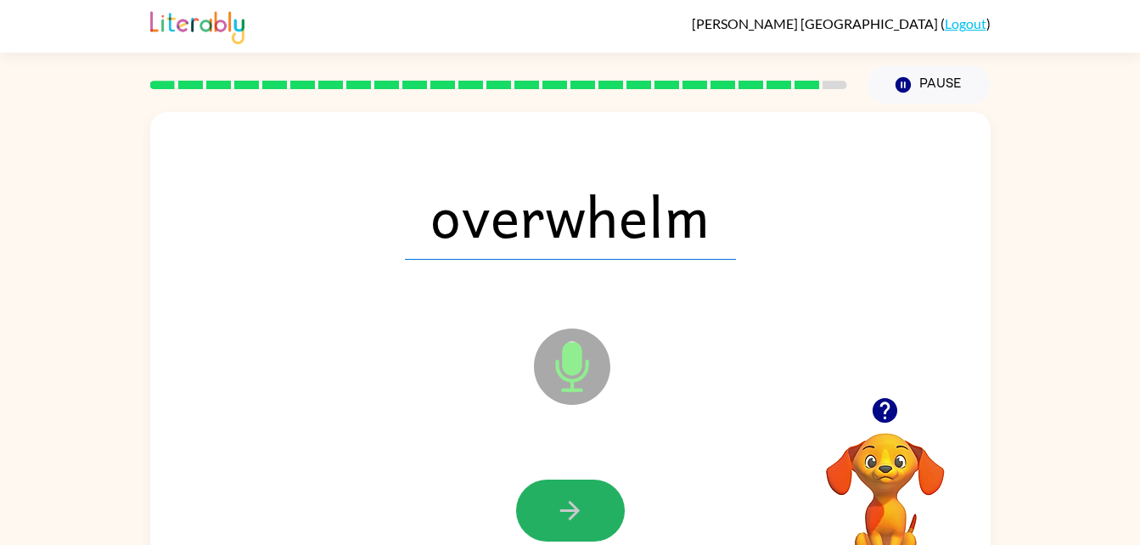
click at [564, 482] on button "button" at bounding box center [570, 510] width 109 height 62
